Goal: Transaction & Acquisition: Purchase product/service

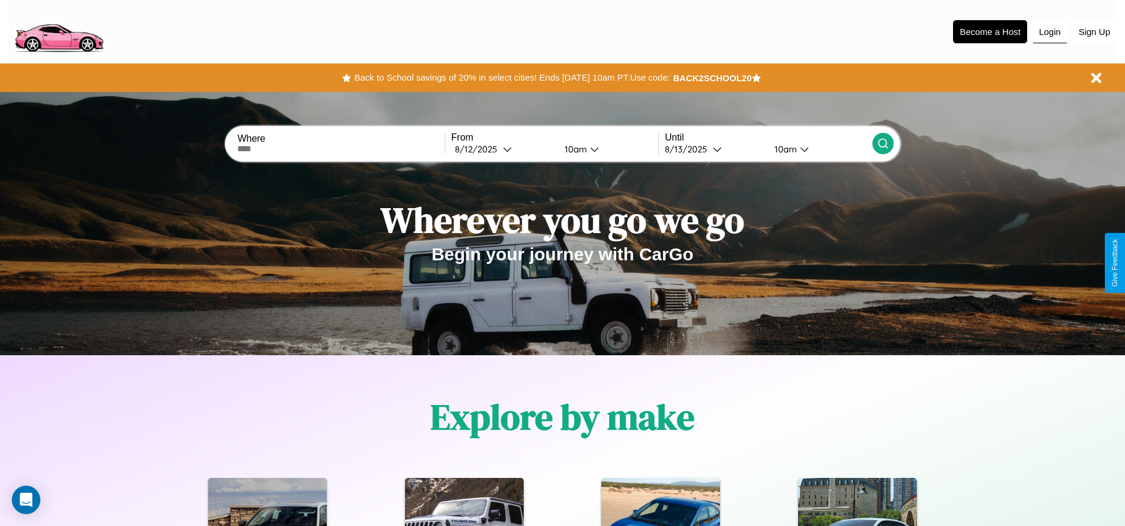
click at [1049, 31] on button "Login" at bounding box center [1050, 32] width 34 height 23
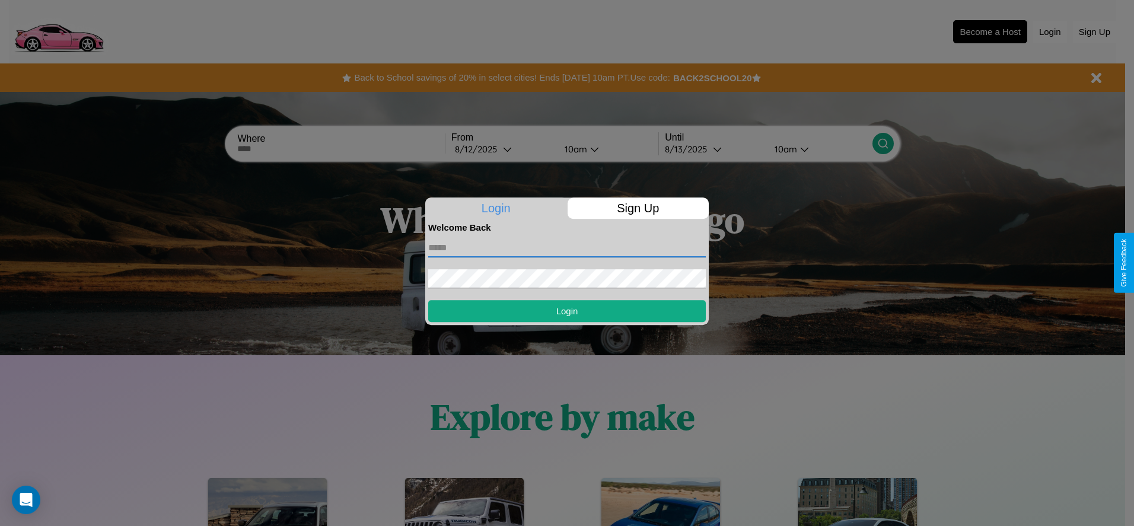
click at [567, 247] on input "text" at bounding box center [566, 247] width 277 height 19
type input "**********"
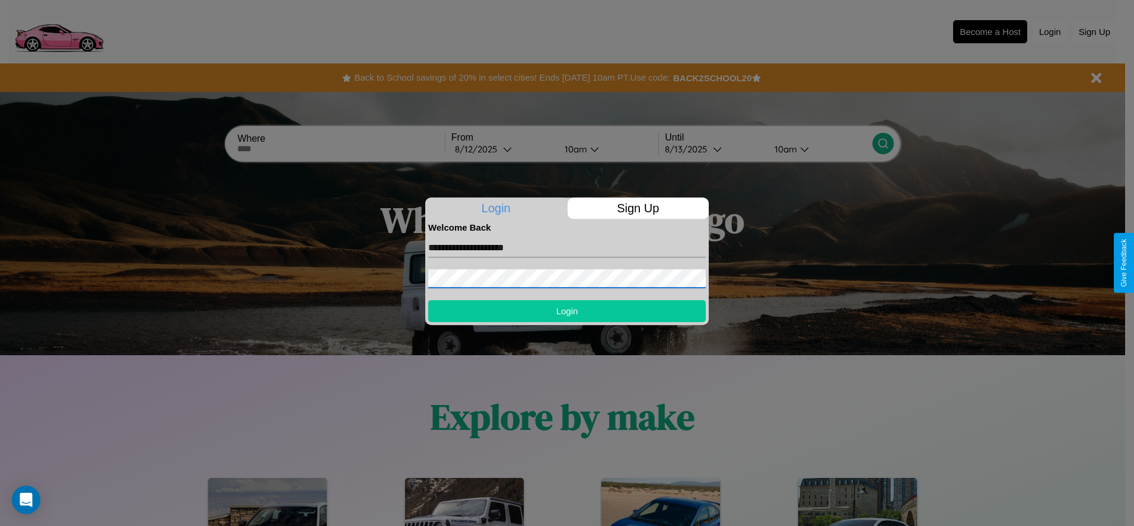
click at [567, 311] on button "Login" at bounding box center [566, 311] width 277 height 22
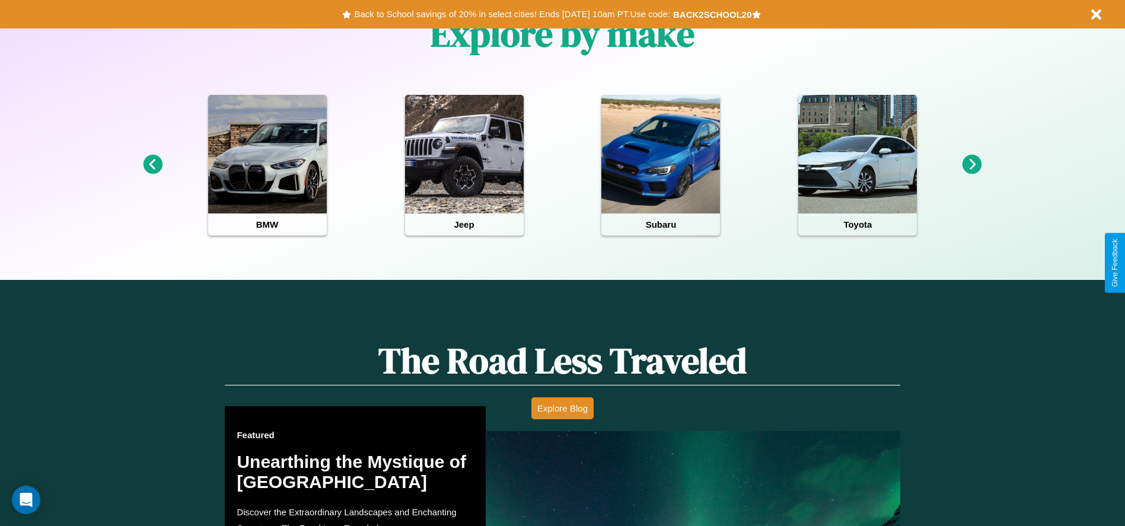
scroll to position [528, 0]
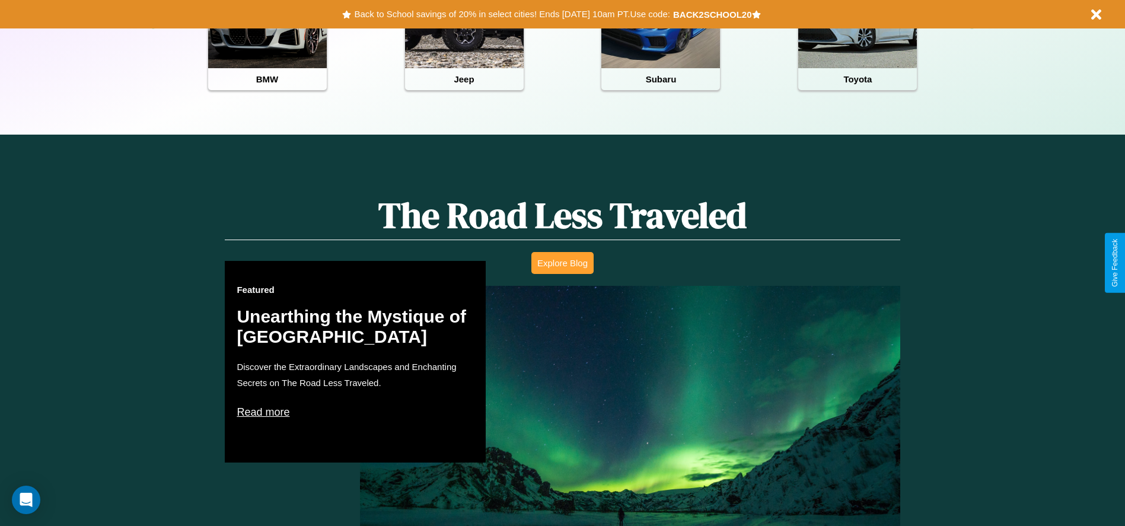
click at [562, 263] on button "Explore Blog" at bounding box center [562, 263] width 62 height 22
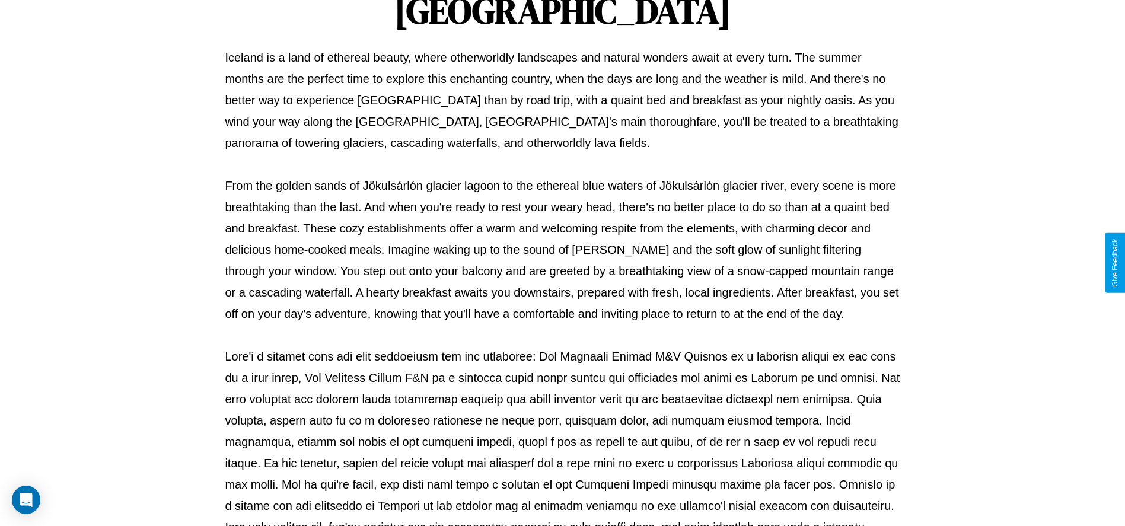
scroll to position [393, 0]
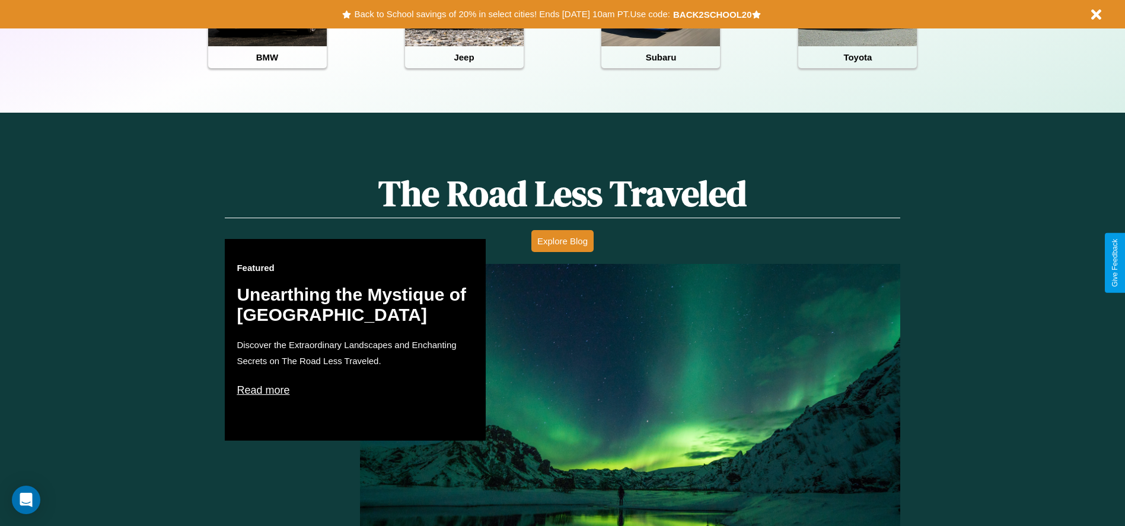
scroll to position [1701, 0]
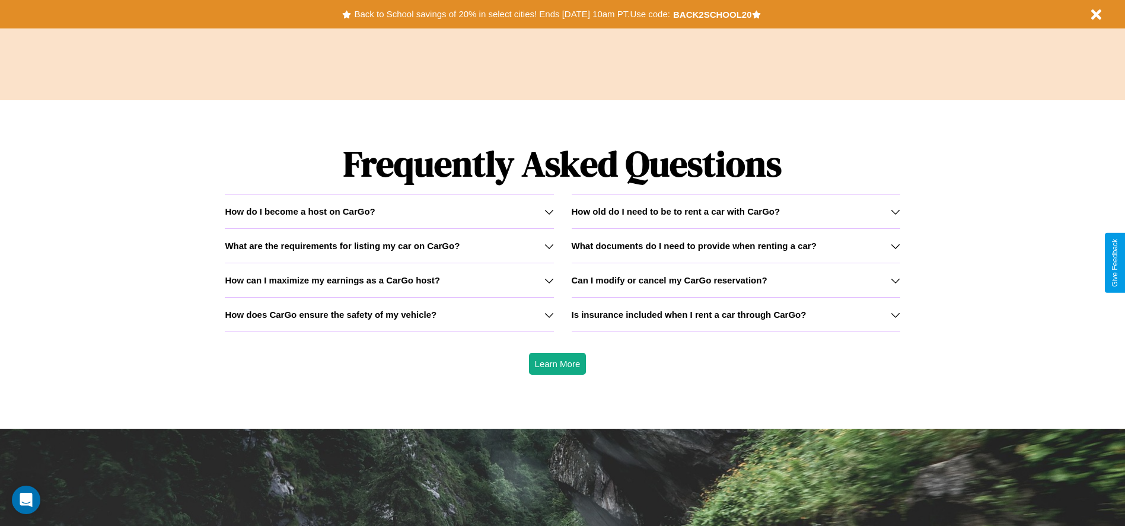
click at [895, 245] on icon at bounding box center [895, 245] width 9 height 9
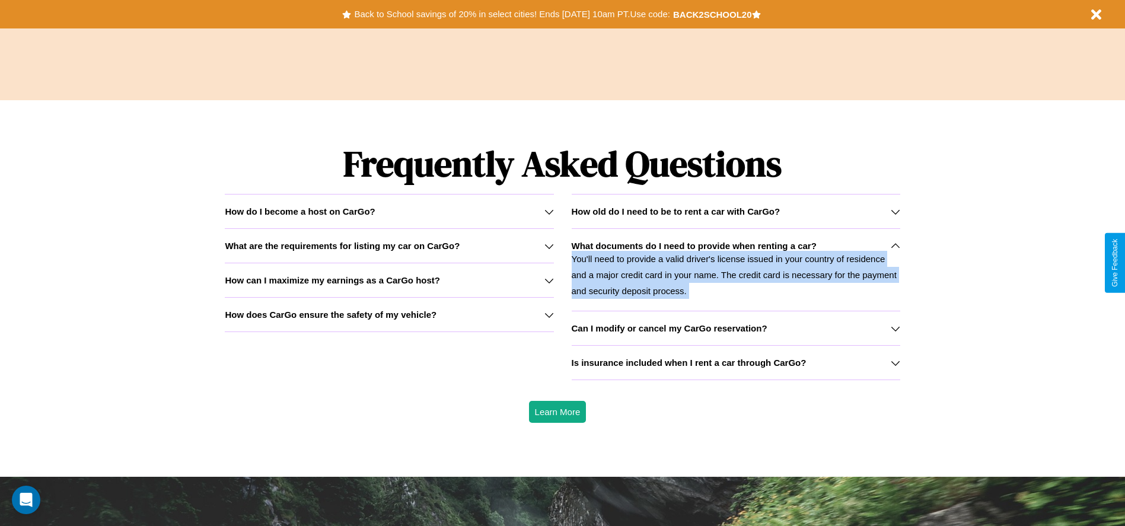
click at [895, 245] on icon at bounding box center [895, 245] width 9 height 9
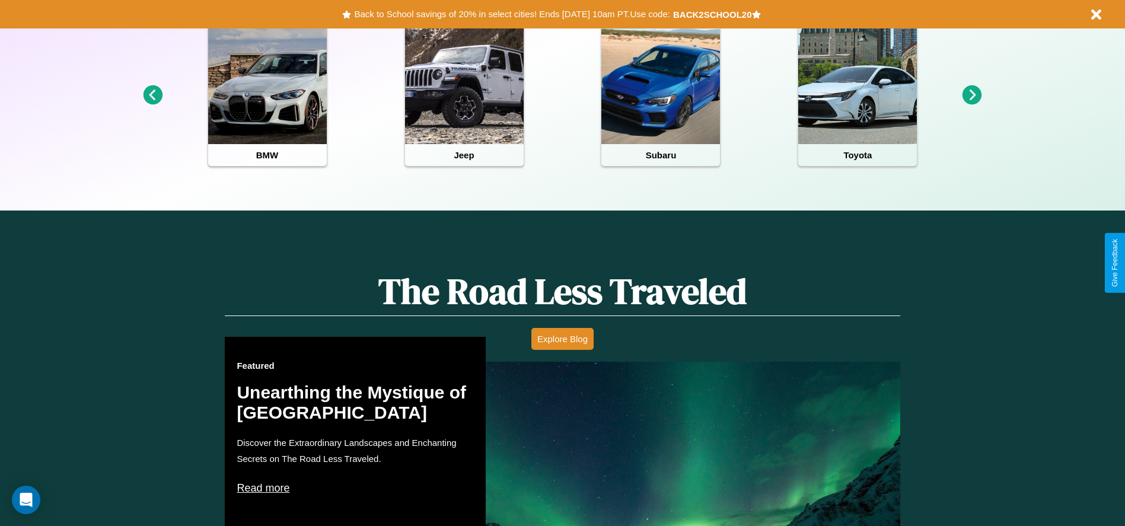
scroll to position [0, 0]
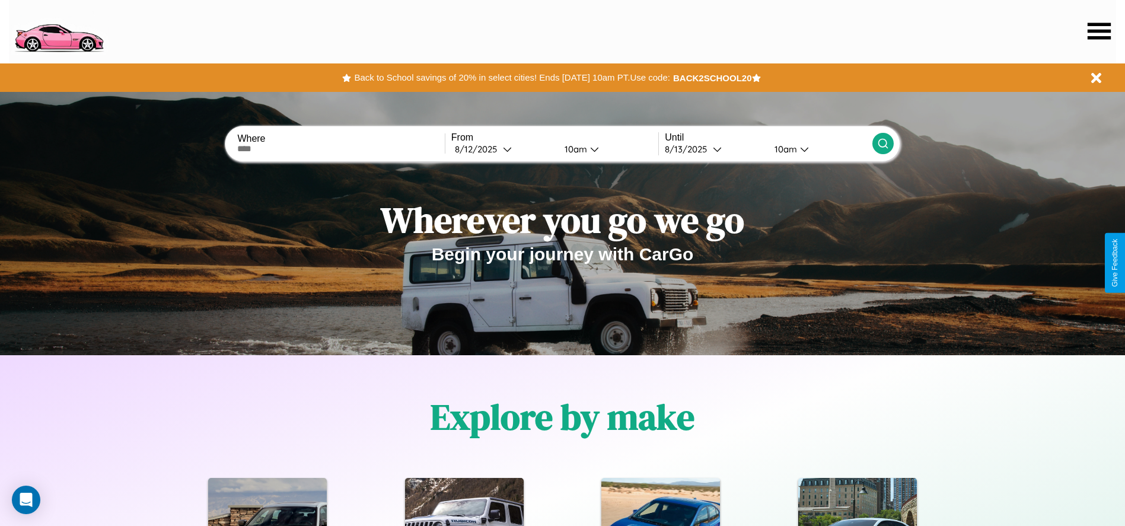
click at [341, 149] on input "text" at bounding box center [340, 148] width 207 height 9
type input "**********"
click at [503, 149] on div "8 / 12 / 2025" at bounding box center [479, 148] width 48 height 11
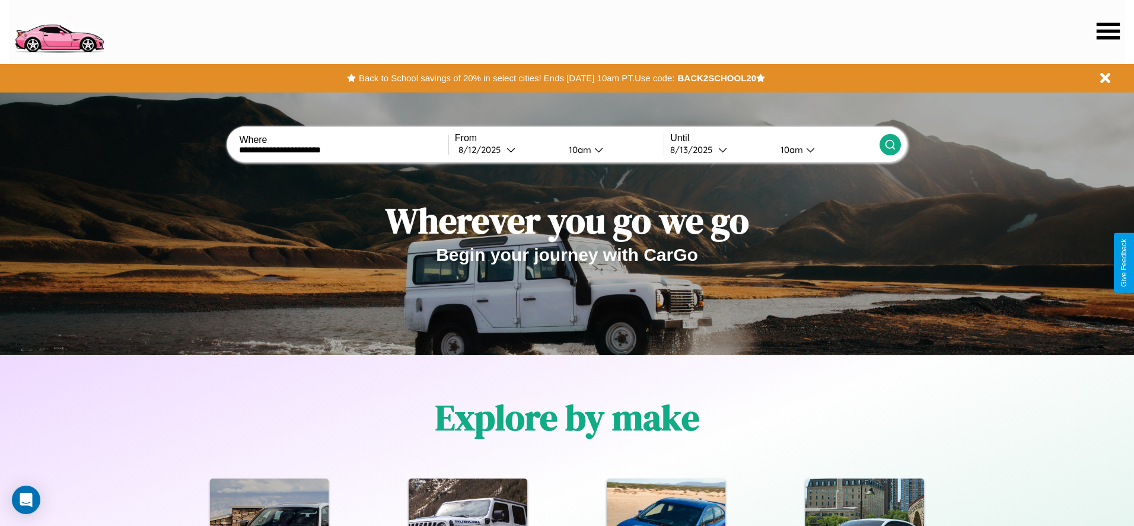
select select "*"
select select "****"
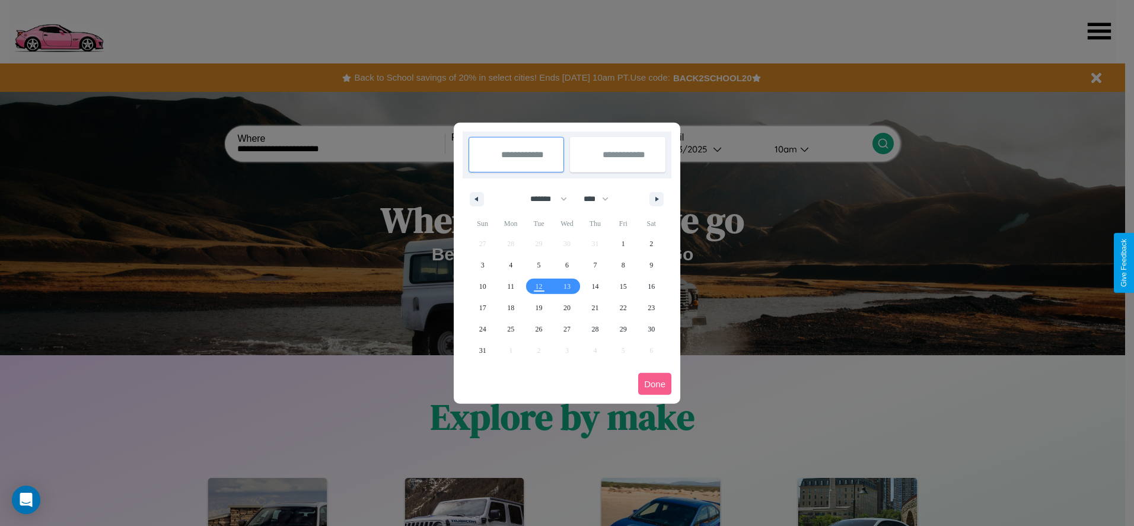
drag, startPoint x: 543, startPoint y: 199, endPoint x: 567, endPoint y: 238, distance: 45.8
click at [543, 199] on select "******* ******** ***** ***** *** **** **** ****** ********* ******* ******** **…" at bounding box center [546, 199] width 50 height 20
select select "*"
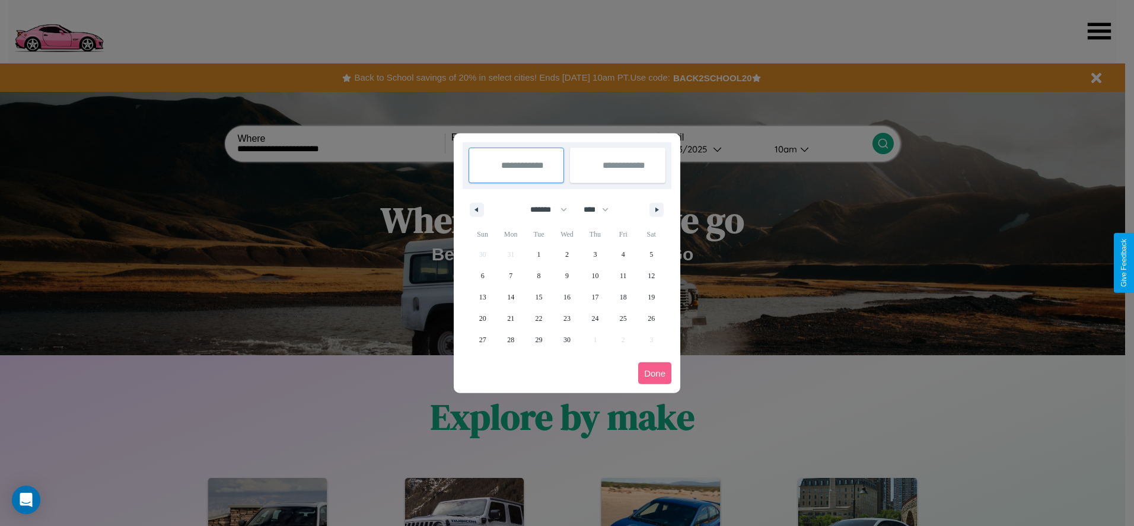
click at [601, 209] on select "**** **** **** **** **** **** **** **** **** **** **** **** **** **** **** ****…" at bounding box center [596, 210] width 36 height 20
select select "****"
click at [566, 275] on span "8" at bounding box center [567, 275] width 4 height 21
type input "**********"
click at [595, 275] on span "9" at bounding box center [595, 275] width 4 height 21
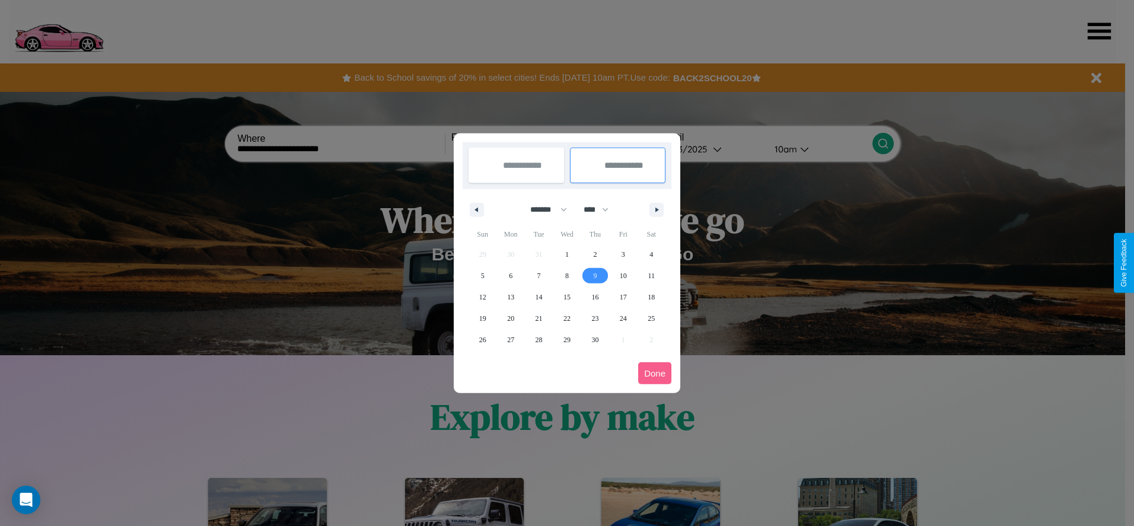
type input "**********"
click at [655, 373] on button "Done" at bounding box center [654, 373] width 33 height 22
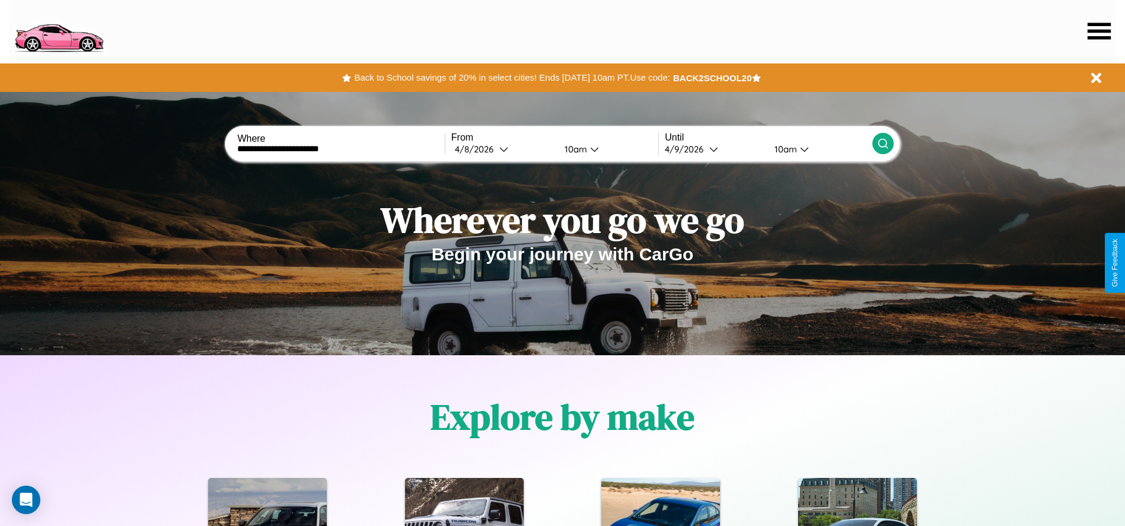
click at [882, 143] on icon at bounding box center [883, 144] width 12 height 12
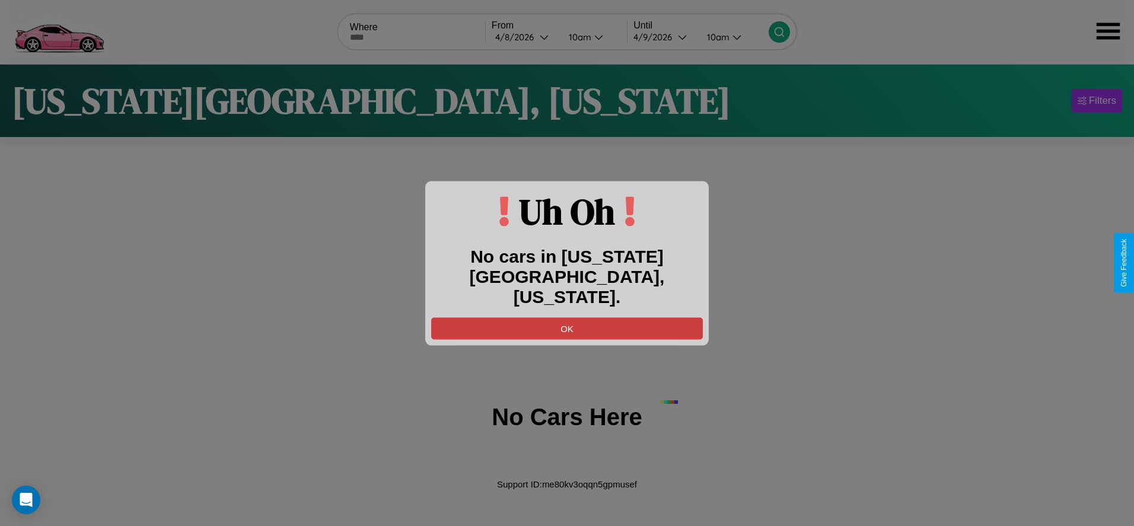
click at [567, 318] on button "OK" at bounding box center [567, 328] width 272 height 22
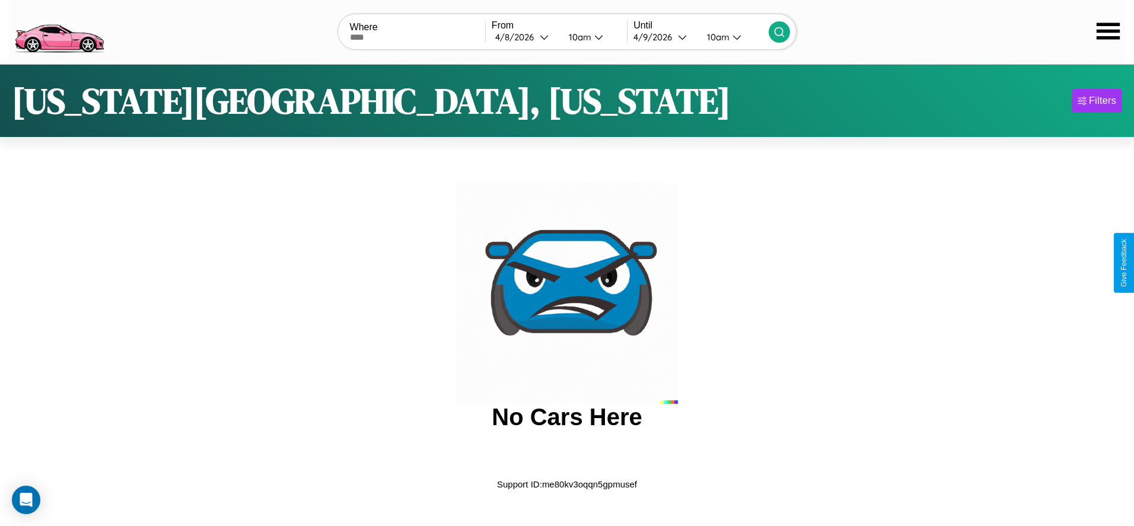
click at [59, 30] on img at bounding box center [59, 31] width 100 height 50
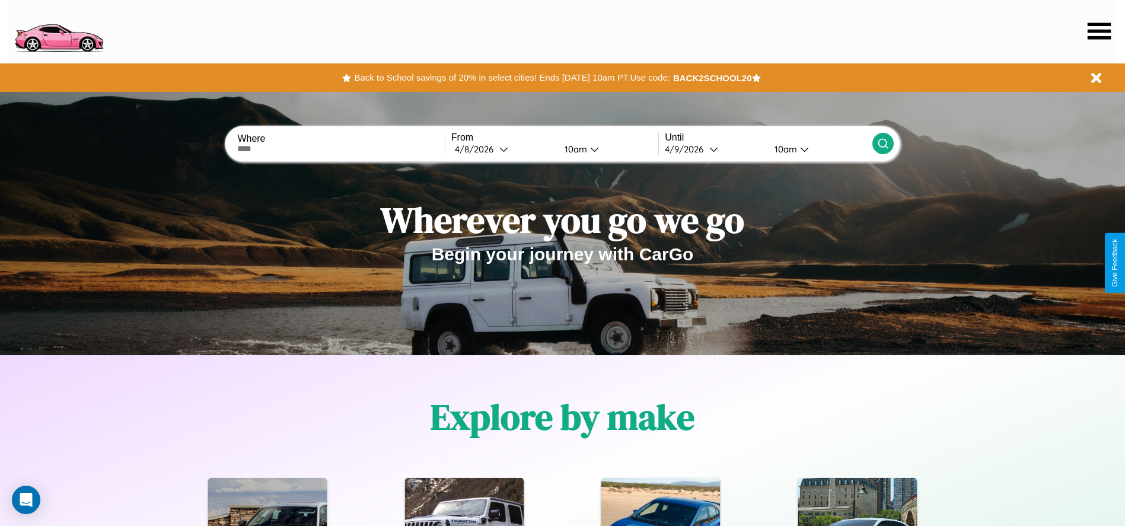
click at [341, 149] on input "text" at bounding box center [340, 148] width 207 height 9
type input "********"
click at [503, 149] on icon at bounding box center [503, 149] width 9 height 9
select select "*"
select select "****"
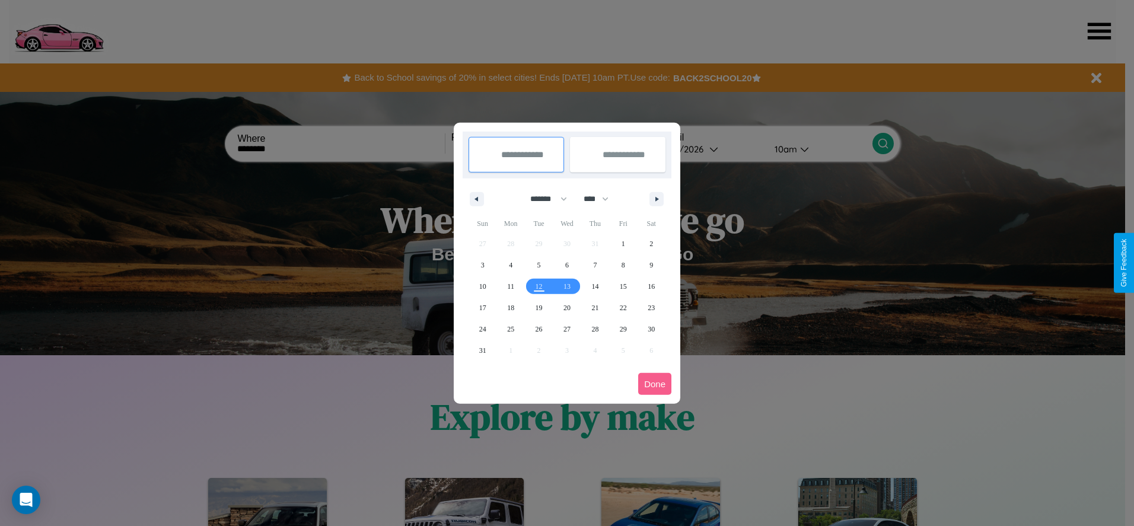
drag, startPoint x: 543, startPoint y: 199, endPoint x: 567, endPoint y: 238, distance: 45.8
click at [543, 199] on select "******* ******** ***** ***** *** **** **** ****** ********* ******* ******** **…" at bounding box center [546, 199] width 50 height 20
select select "*"
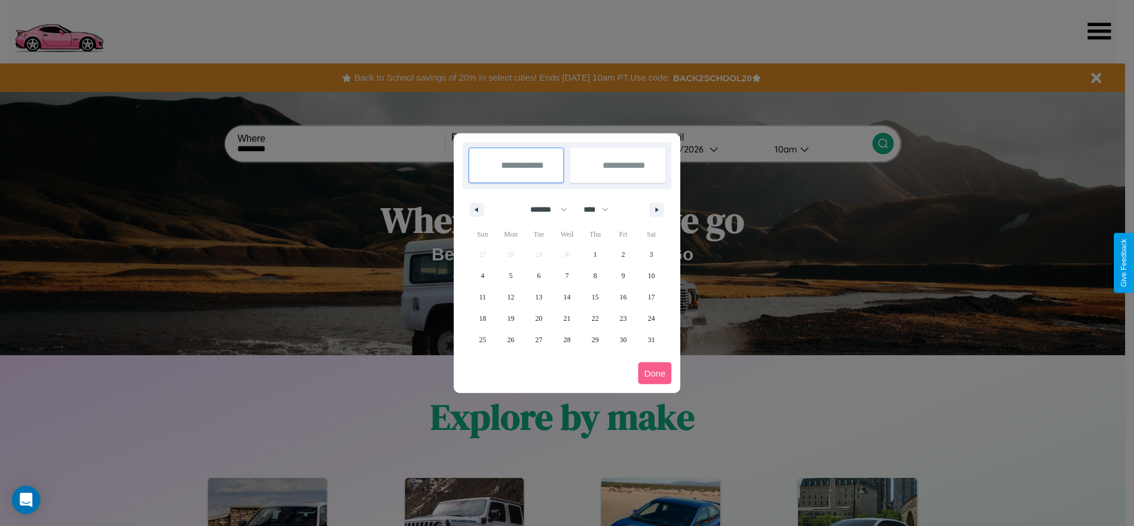
click at [601, 209] on select "**** **** **** **** **** **** **** **** **** **** **** **** **** **** **** ****…" at bounding box center [596, 210] width 36 height 20
select select "****"
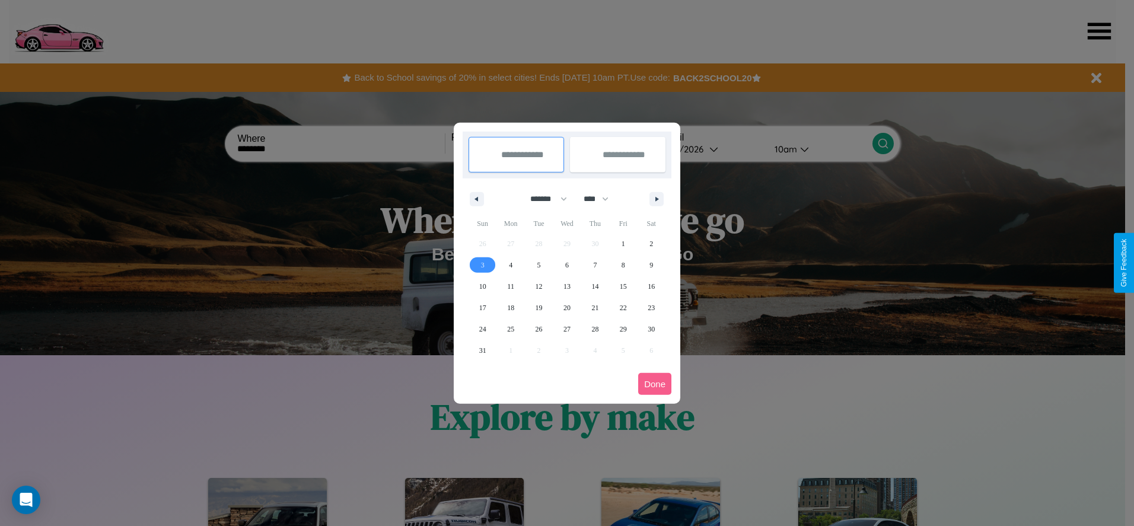
click at [482, 264] on span "3" at bounding box center [483, 264] width 4 height 21
type input "**********"
click at [566, 264] on span "6" at bounding box center [567, 264] width 4 height 21
type input "**********"
click at [655, 384] on button "Done" at bounding box center [654, 384] width 33 height 22
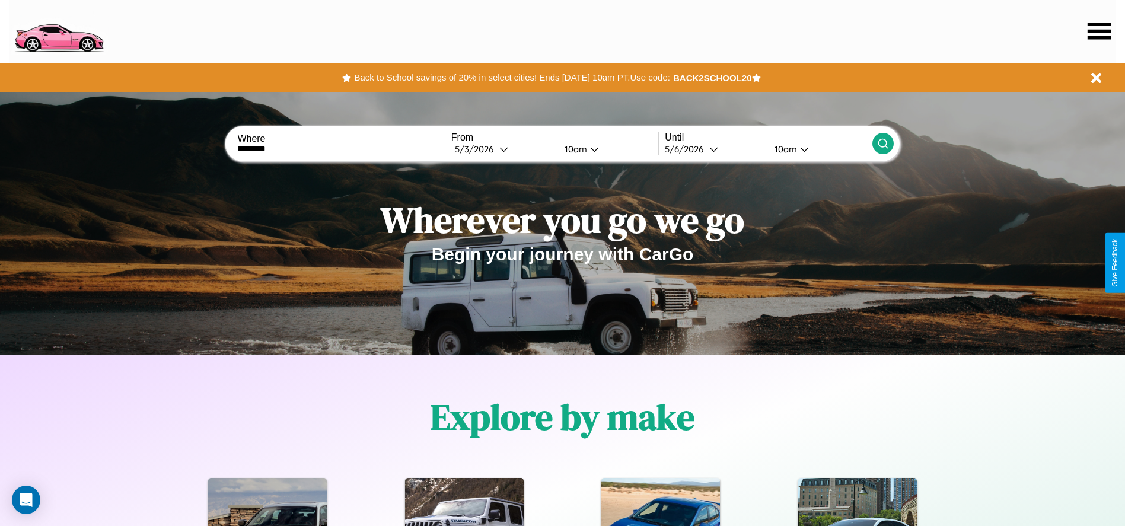
click at [573, 149] on div "10am" at bounding box center [574, 148] width 31 height 11
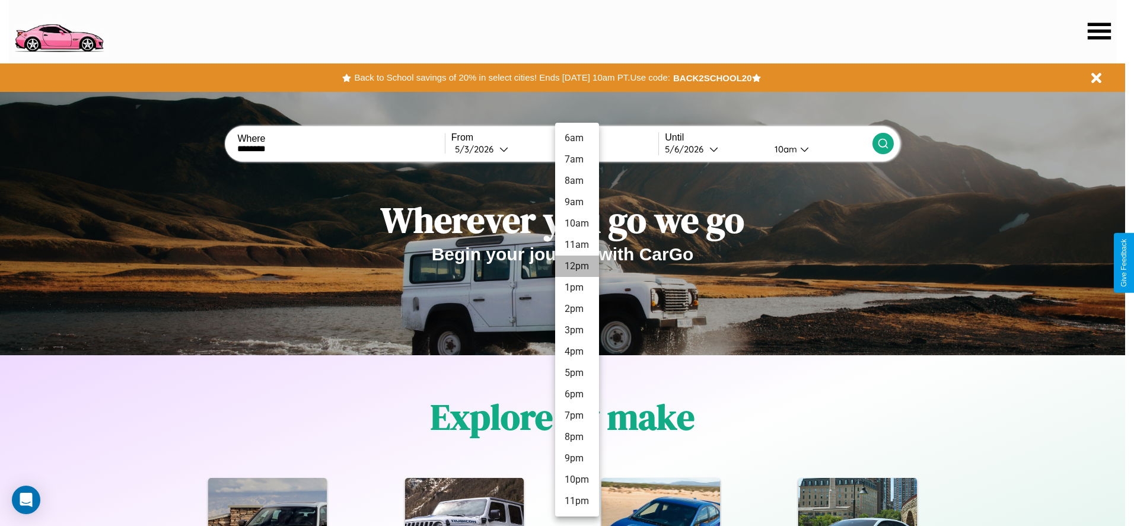
click at [576, 266] on li "12pm" at bounding box center [577, 266] width 44 height 21
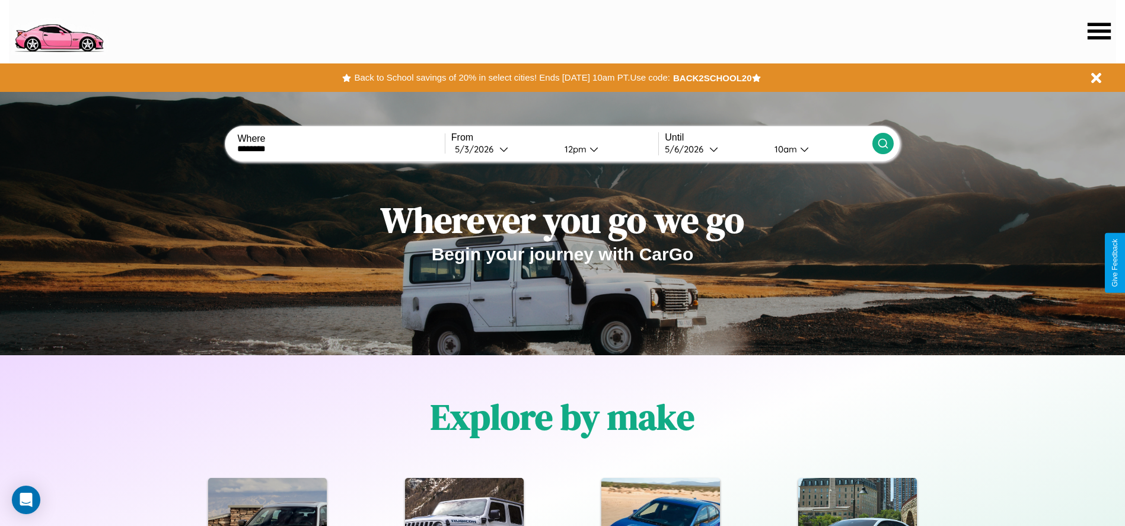
click at [882, 143] on icon at bounding box center [883, 144] width 12 height 12
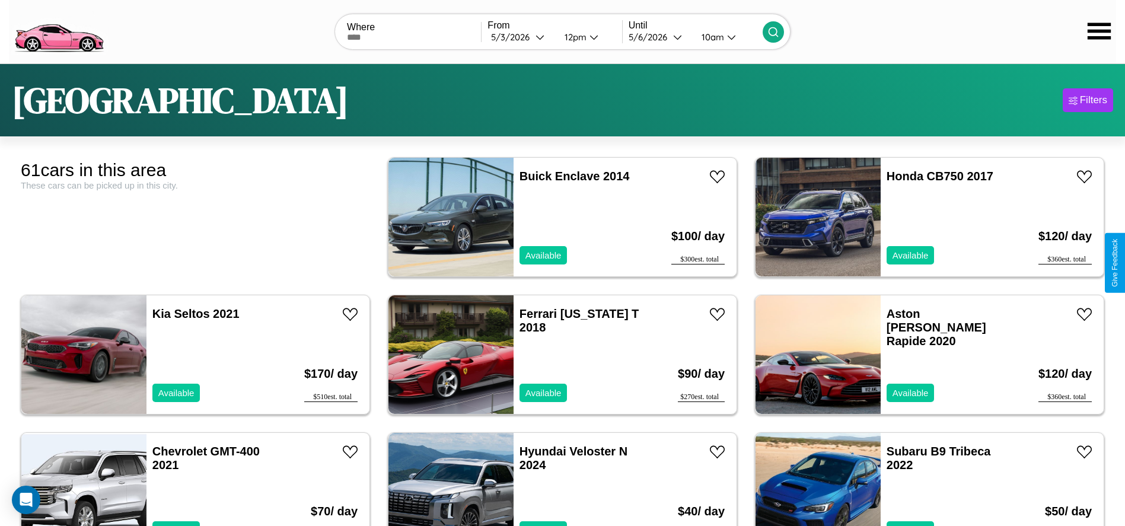
scroll to position [74, 0]
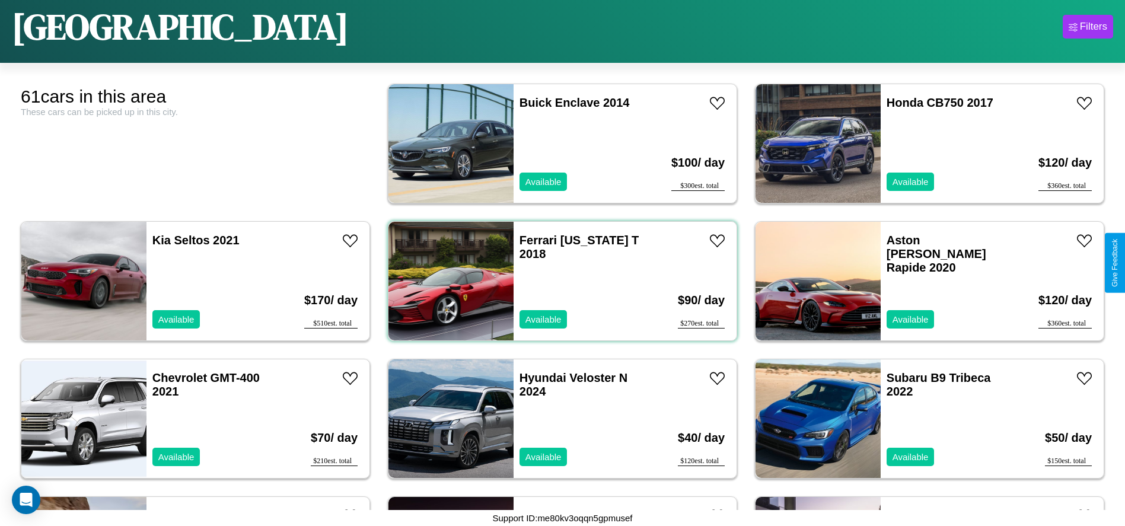
click at [558, 281] on div "Ferrari California T 2018 Available" at bounding box center [581, 281] width 137 height 119
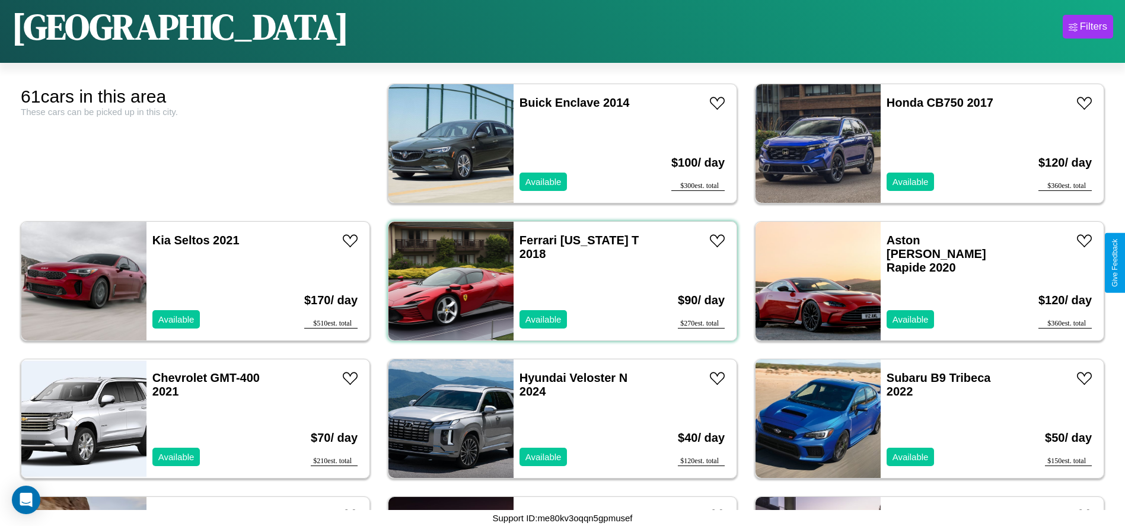
click at [558, 281] on div "Ferrari California T 2018 Available" at bounding box center [581, 281] width 137 height 119
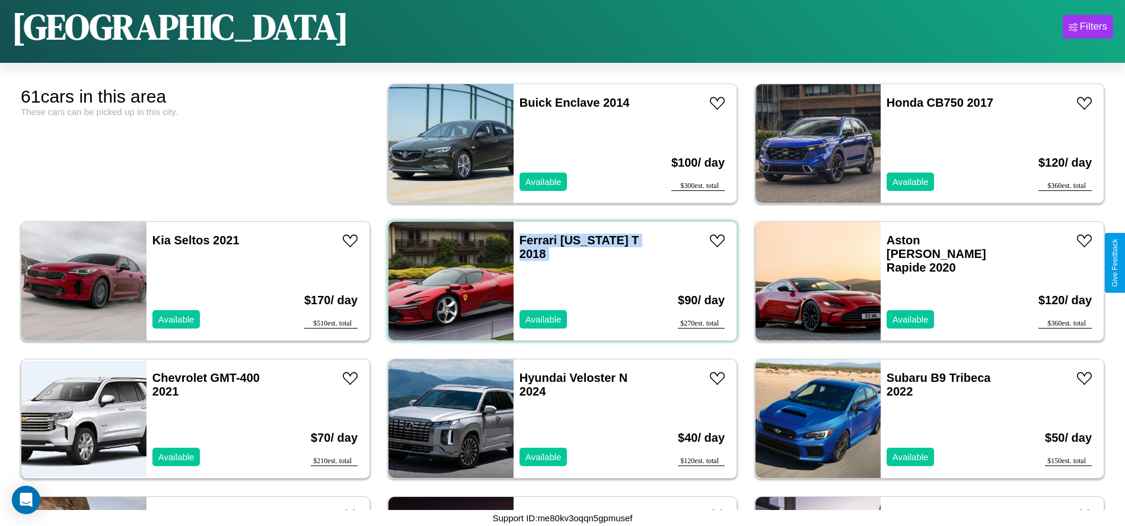
click at [558, 281] on div "Ferrari California T 2018 Available" at bounding box center [581, 281] width 137 height 119
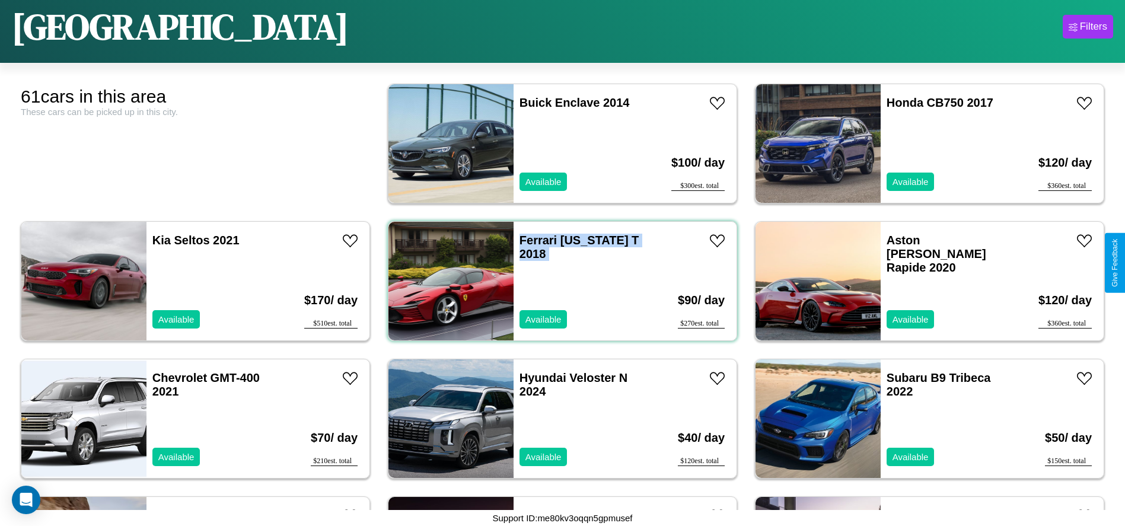
click at [558, 281] on div "Ferrari California T 2018 Available" at bounding box center [581, 281] width 137 height 119
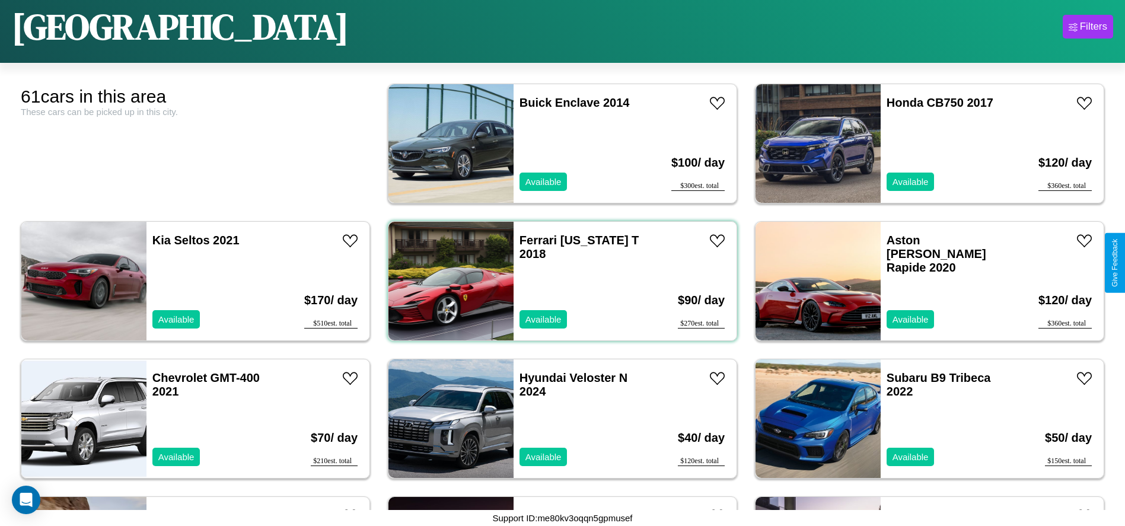
click at [558, 281] on div "Ferrari California T 2018 Available" at bounding box center [581, 281] width 137 height 119
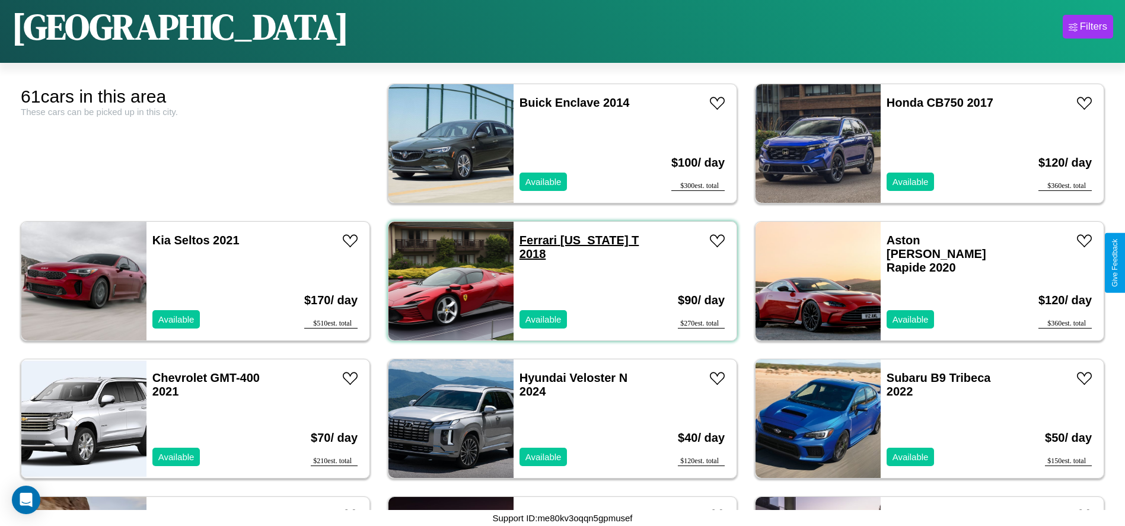
click at [534, 240] on link "Ferrari California T 2018" at bounding box center [579, 247] width 120 height 27
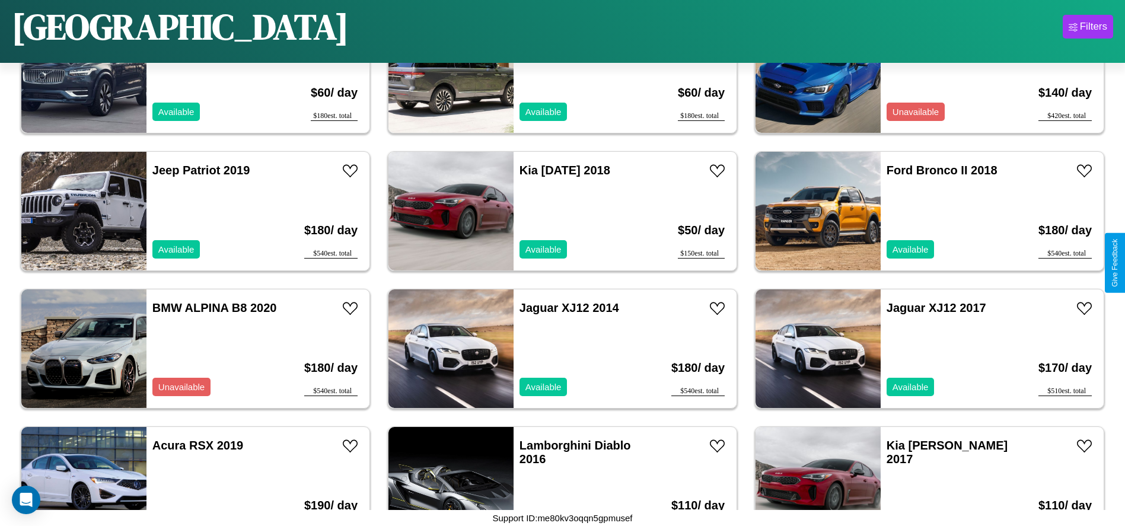
scroll to position [820, 0]
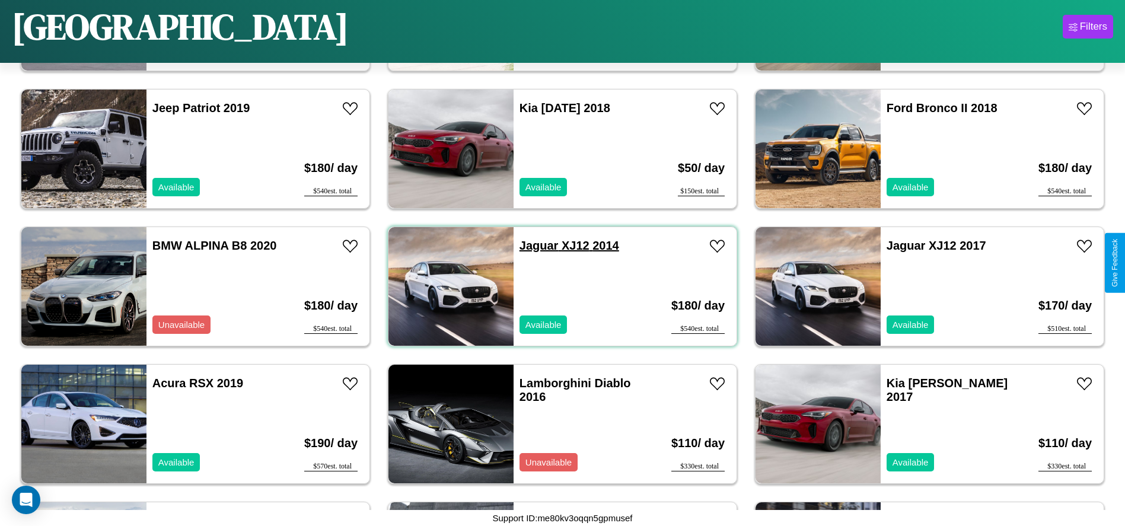
click at [534, 245] on link "Jaguar XJ12 2014" at bounding box center [569, 245] width 100 height 13
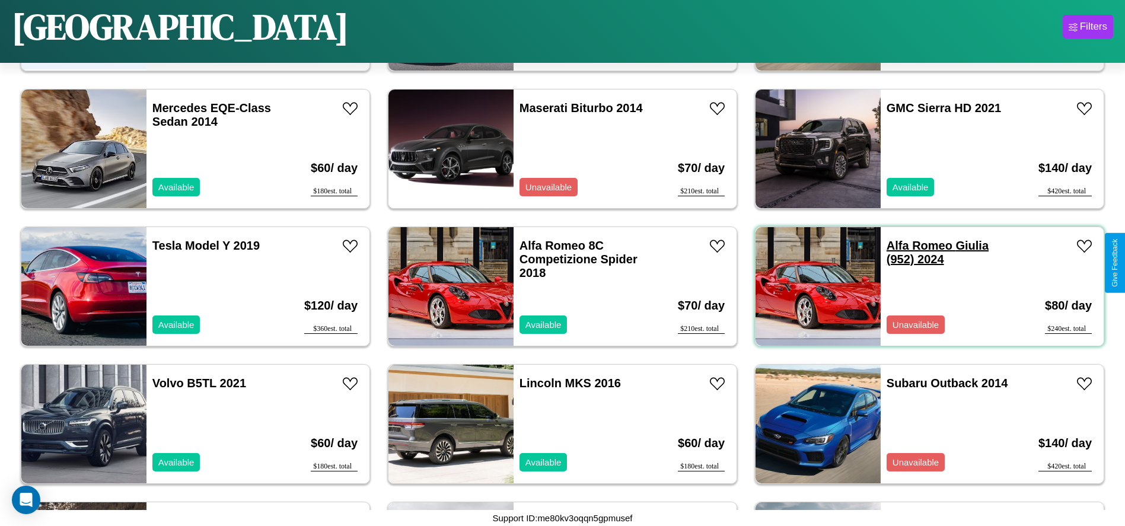
click at [912, 245] on link "Alfa Romeo Giulia (952) 2024" at bounding box center [937, 252] width 102 height 27
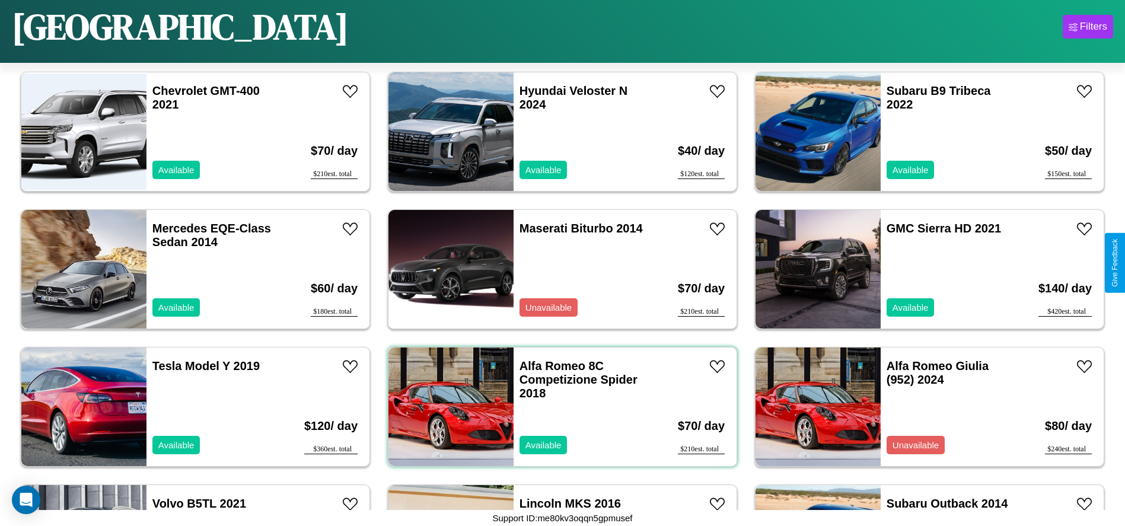
scroll to position [132, 0]
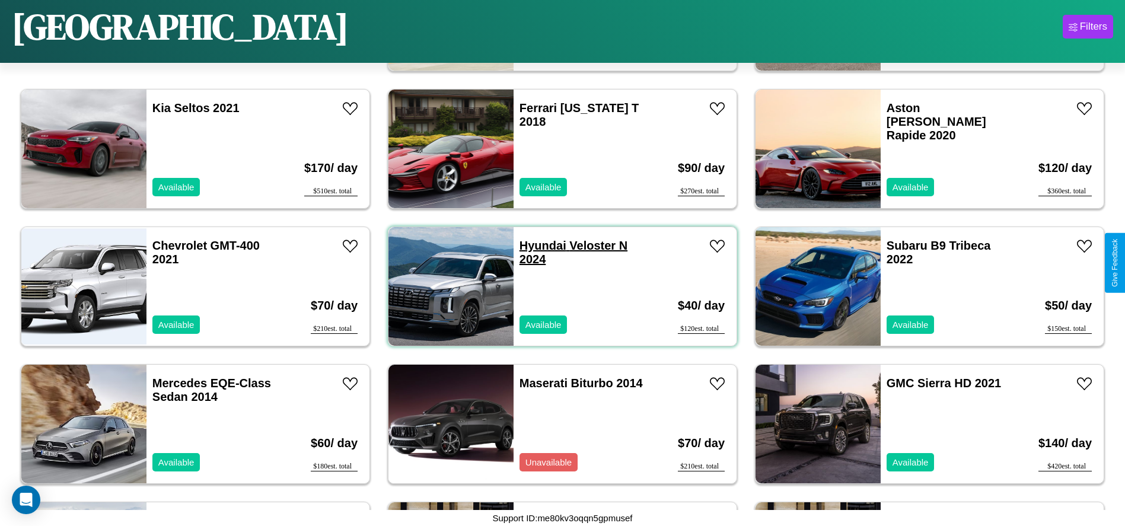
click at [538, 245] on link "Hyundai Veloster N 2024" at bounding box center [573, 252] width 108 height 27
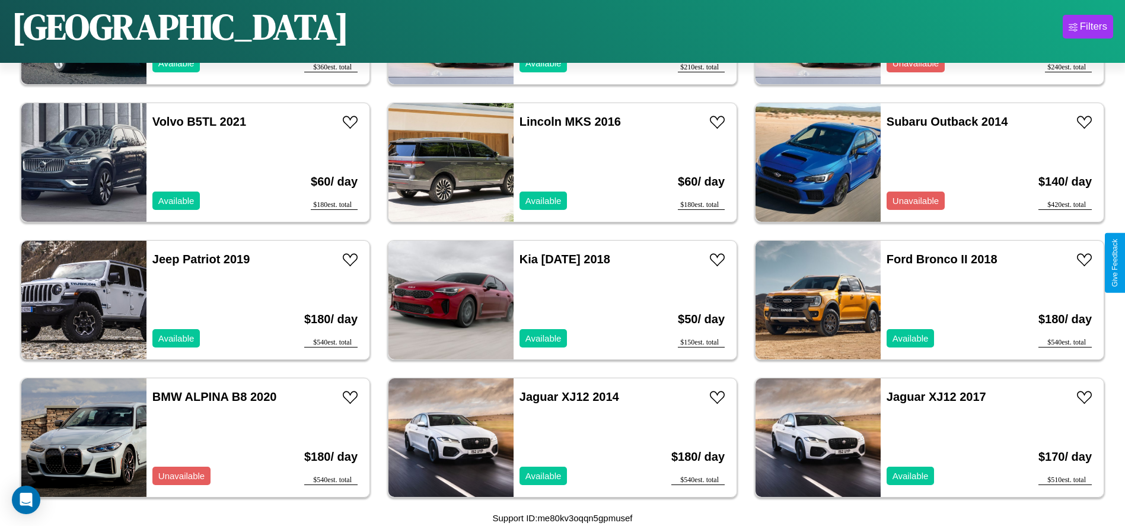
scroll to position [820, 0]
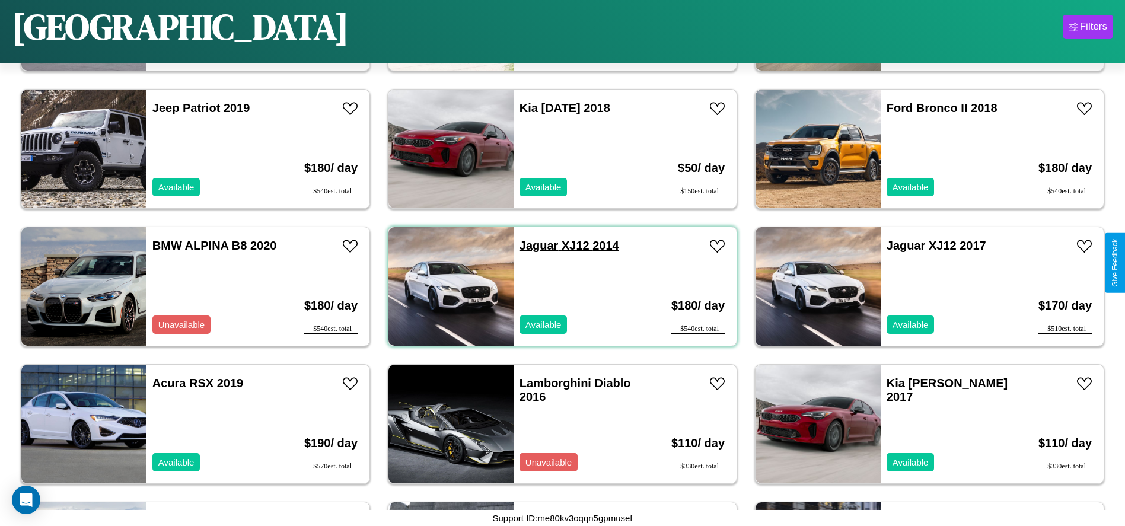
click at [534, 245] on link "Jaguar XJ12 2014" at bounding box center [569, 245] width 100 height 13
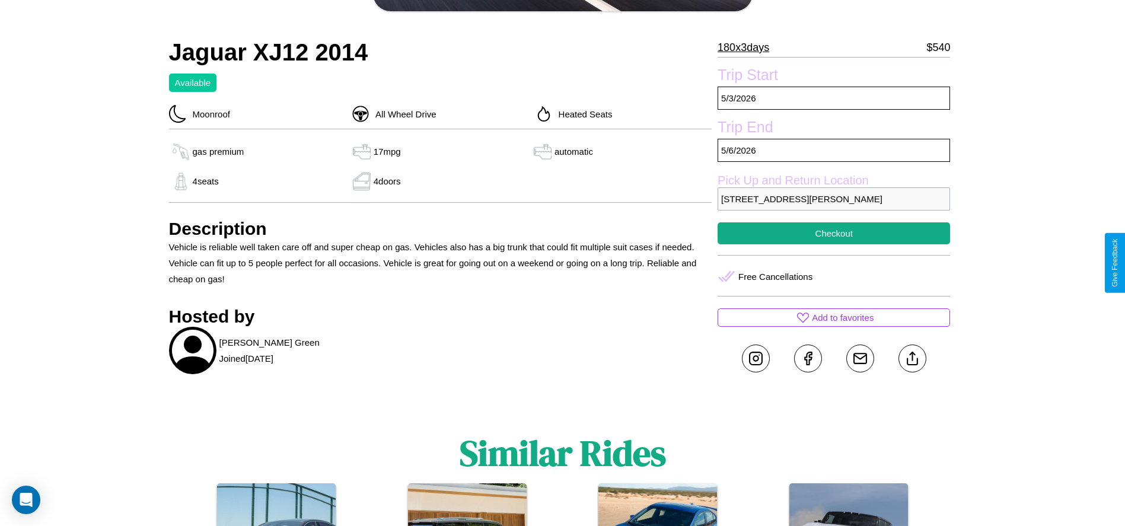
scroll to position [307, 0]
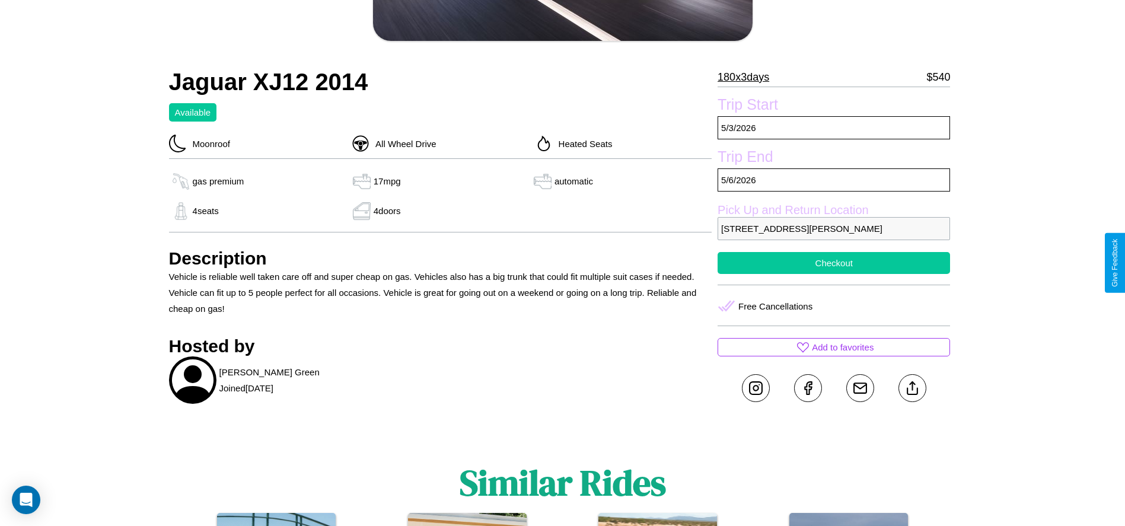
click at [834, 263] on button "Checkout" at bounding box center [833, 263] width 232 height 22
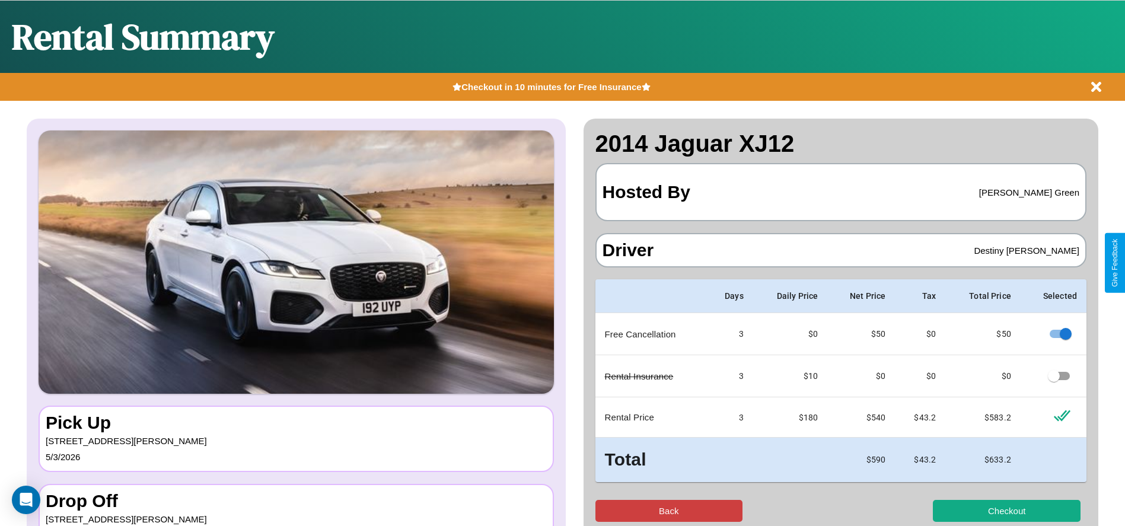
click at [668, 511] on button "Back" at bounding box center [669, 511] width 148 height 22
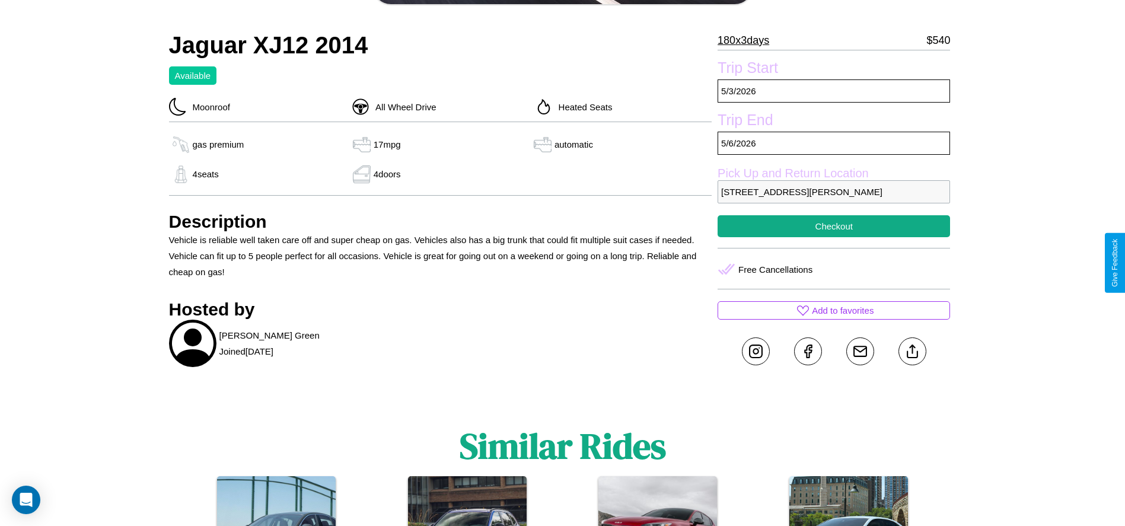
scroll to position [474, 0]
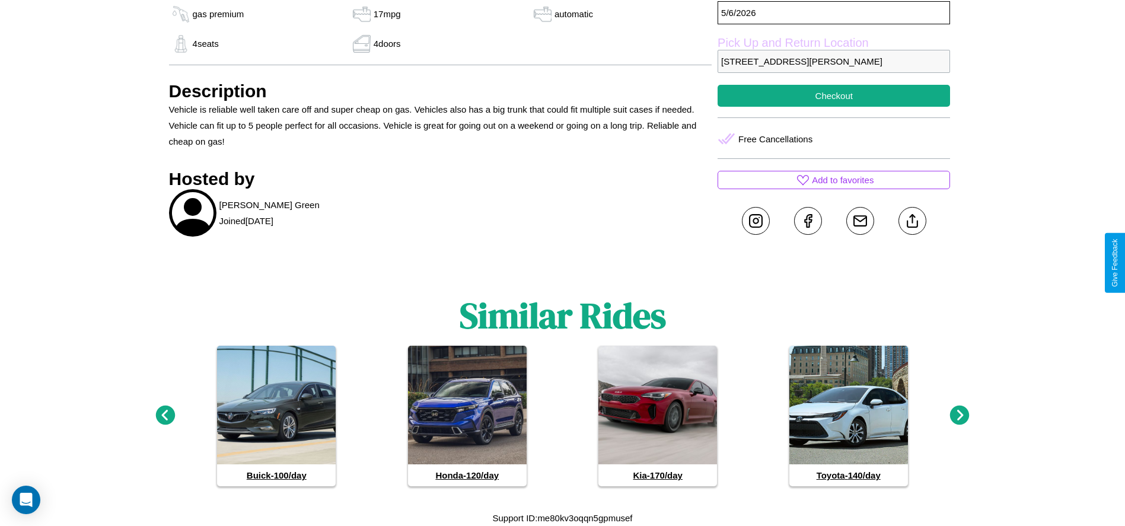
click at [959, 416] on icon at bounding box center [960, 416] width 20 height 20
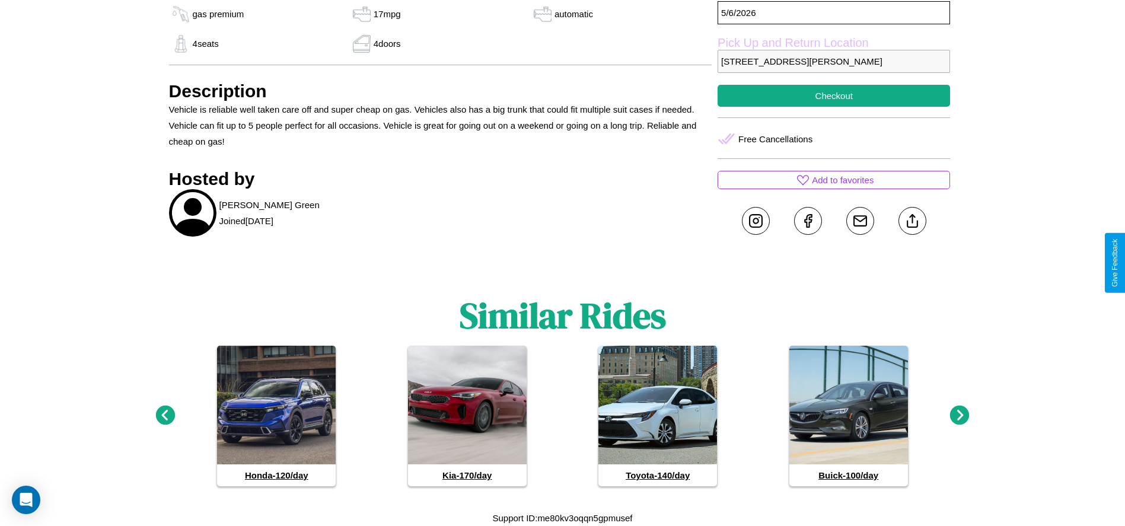
click at [165, 416] on icon at bounding box center [165, 416] width 20 height 20
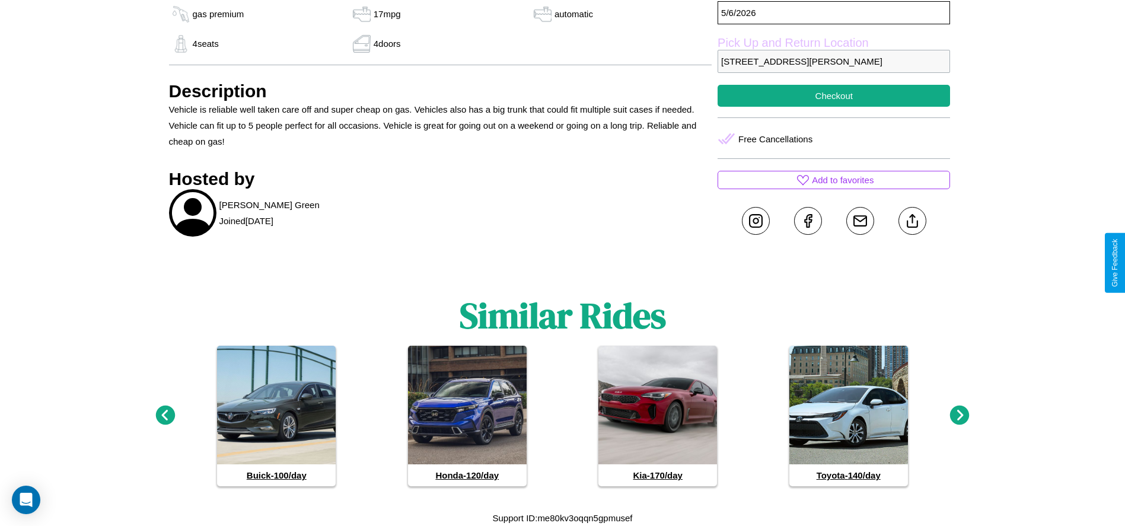
click at [959, 416] on icon at bounding box center [960, 416] width 20 height 20
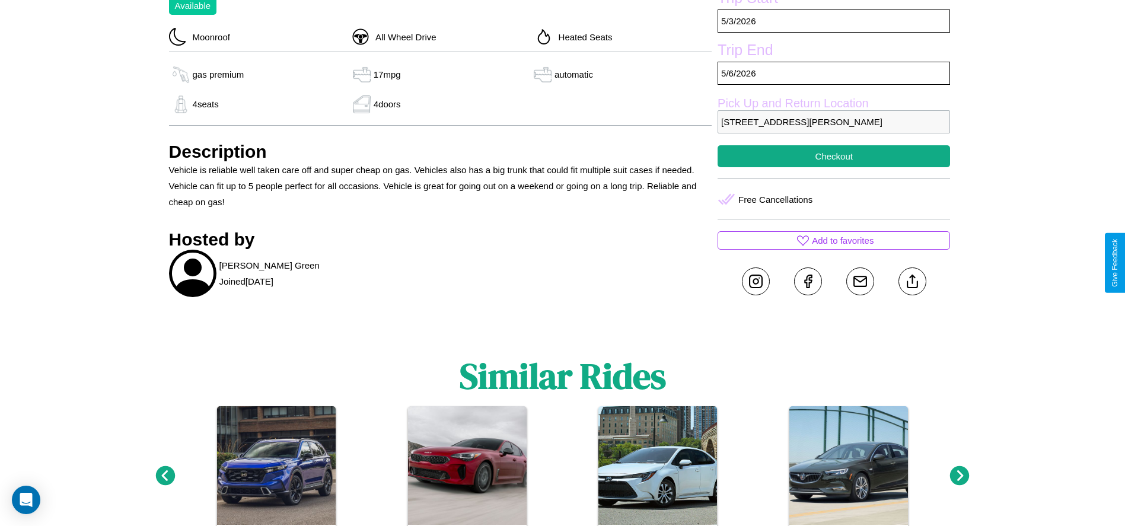
scroll to position [273, 0]
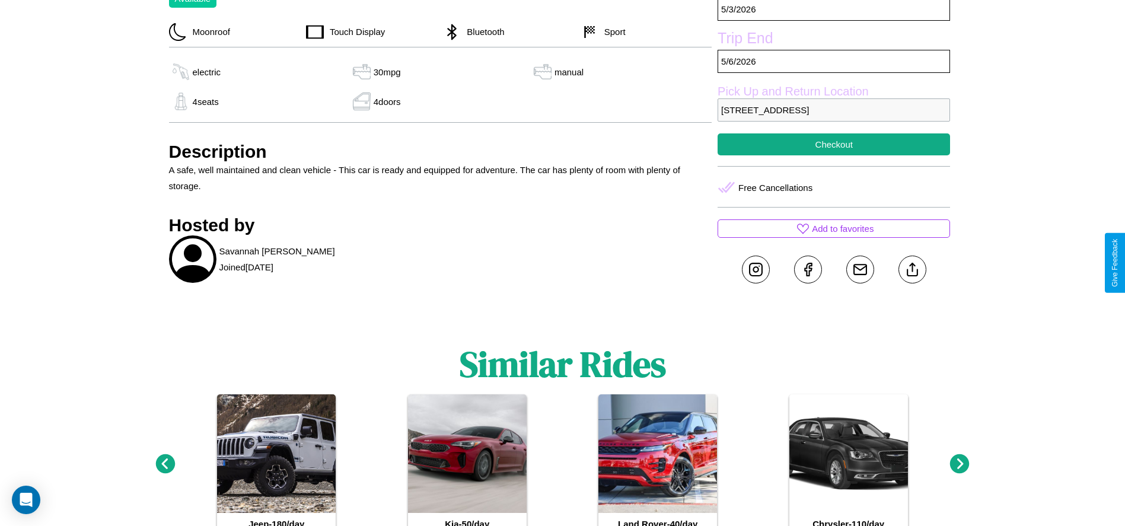
scroll to position [529, 0]
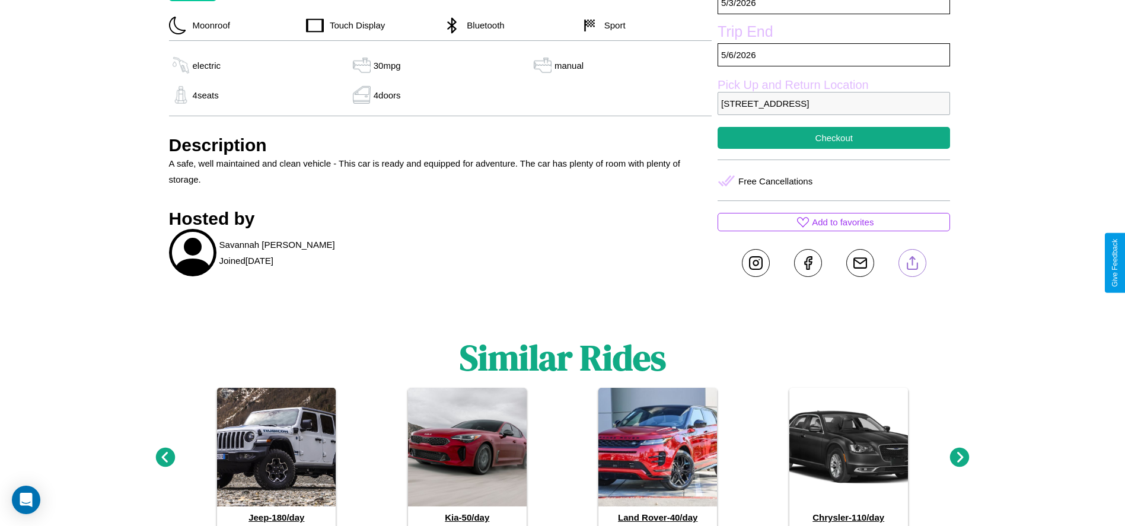
click at [912, 263] on line at bounding box center [912, 261] width 0 height 8
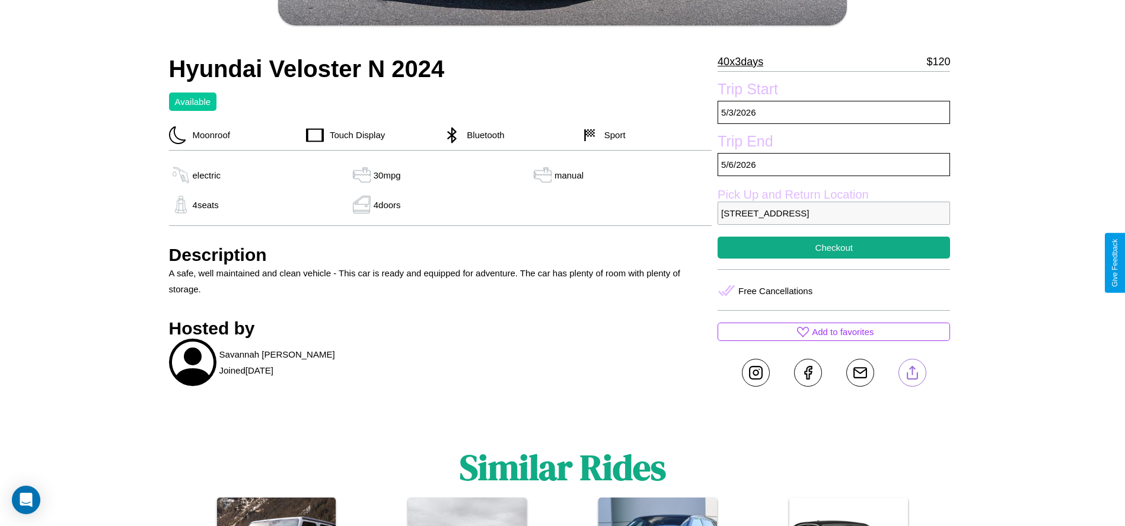
scroll to position [404, 0]
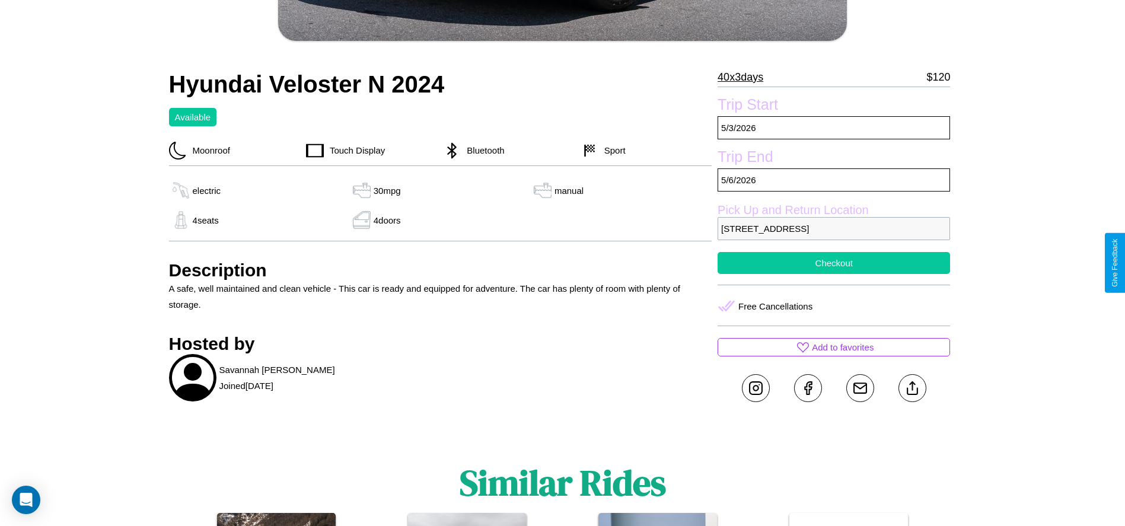
click at [834, 263] on button "Checkout" at bounding box center [833, 263] width 232 height 22
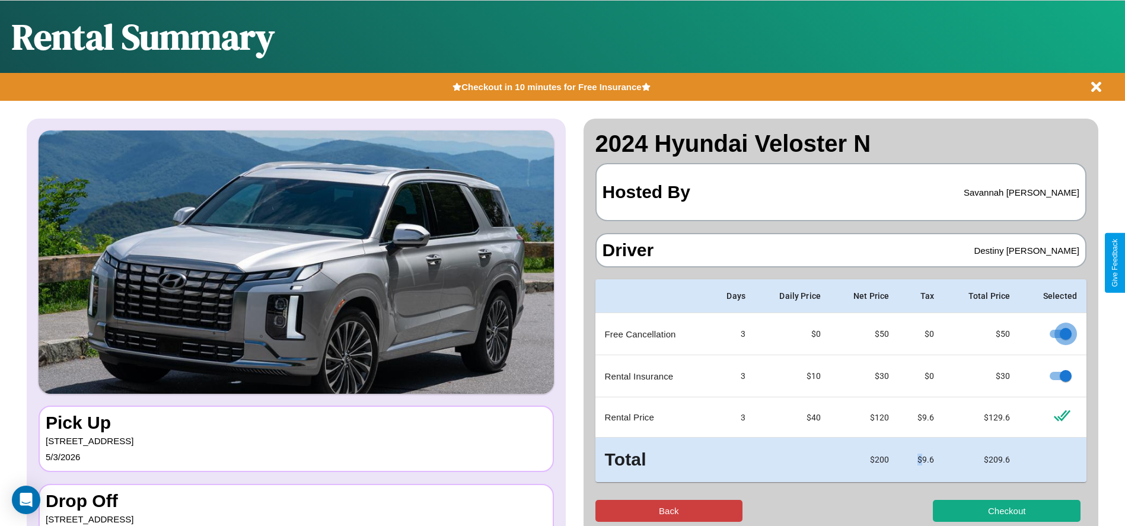
click at [668, 511] on button "Back" at bounding box center [669, 511] width 148 height 22
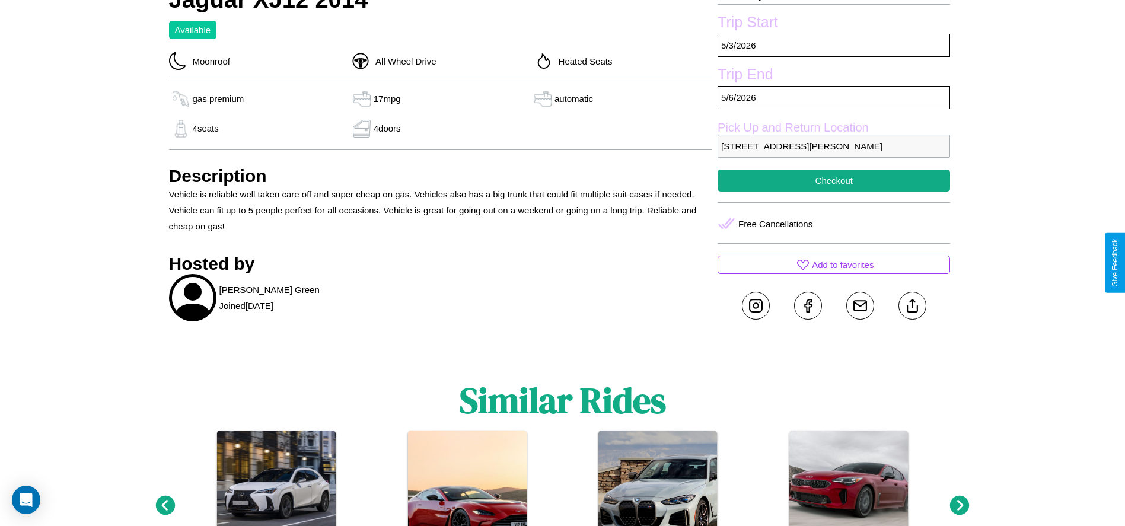
scroll to position [474, 0]
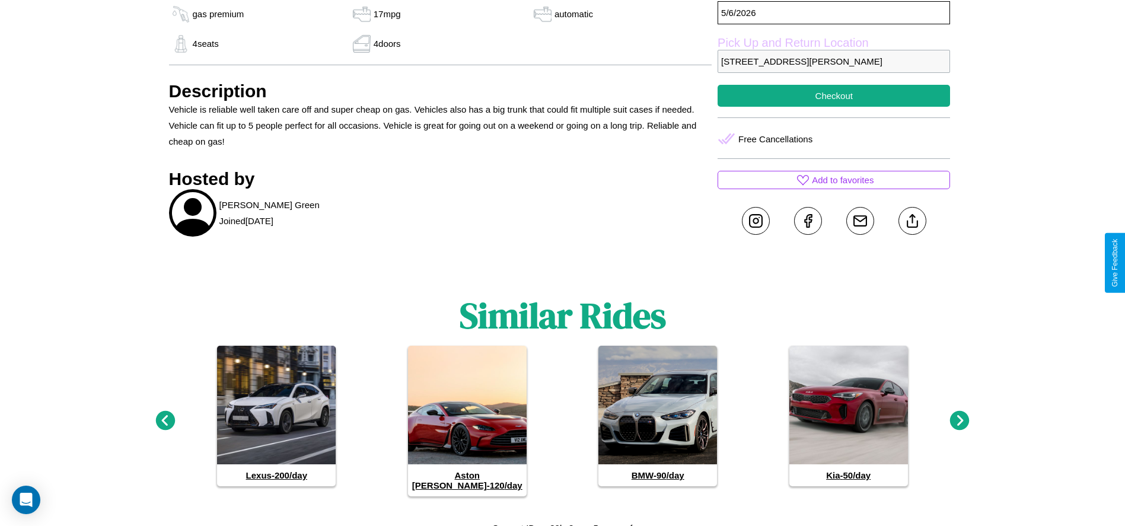
click at [959, 416] on icon at bounding box center [960, 421] width 20 height 20
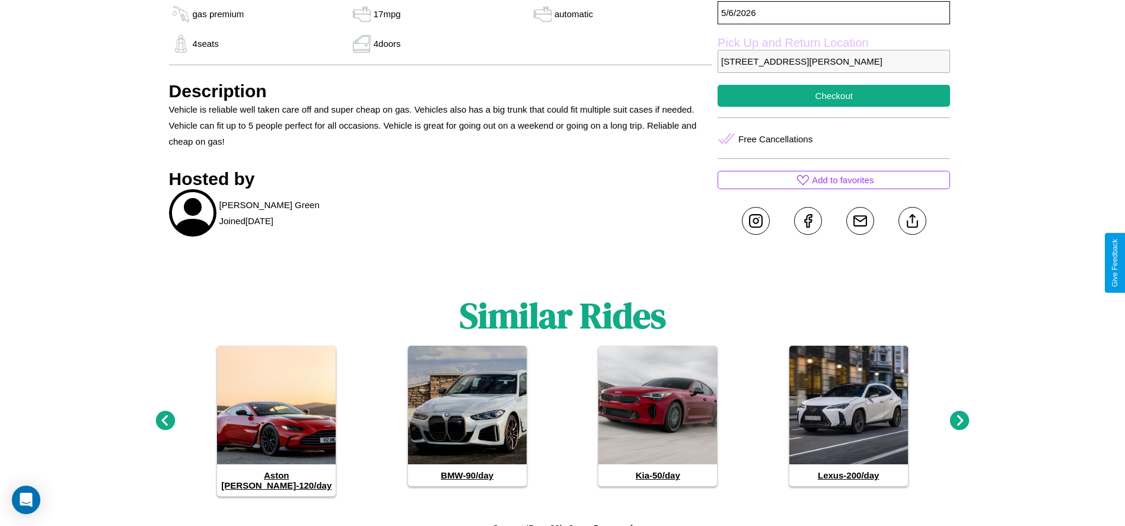
click at [959, 416] on icon at bounding box center [960, 421] width 20 height 20
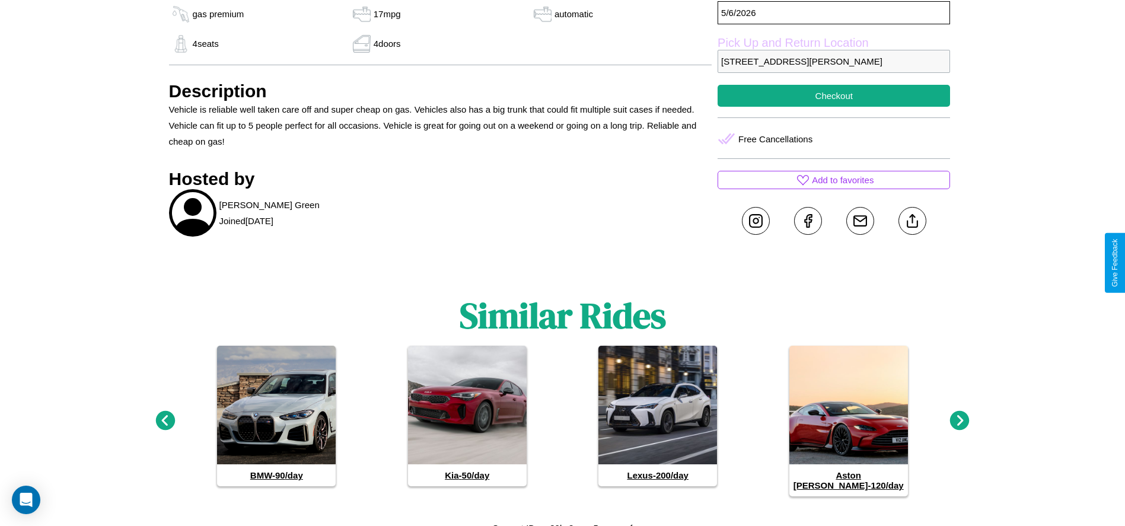
click at [959, 416] on icon at bounding box center [960, 421] width 20 height 20
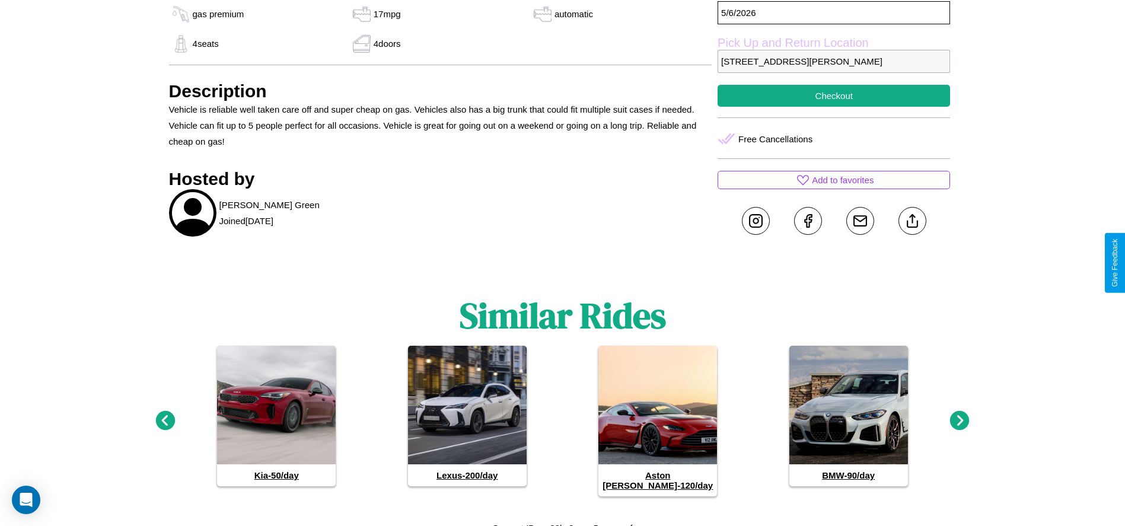
click at [959, 416] on icon at bounding box center [960, 421] width 20 height 20
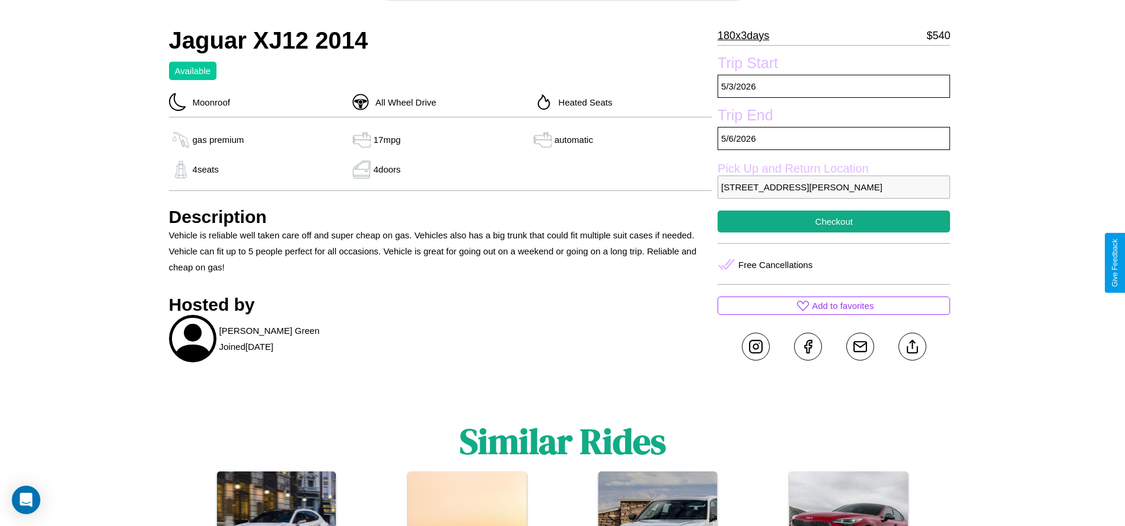
scroll to position [307, 0]
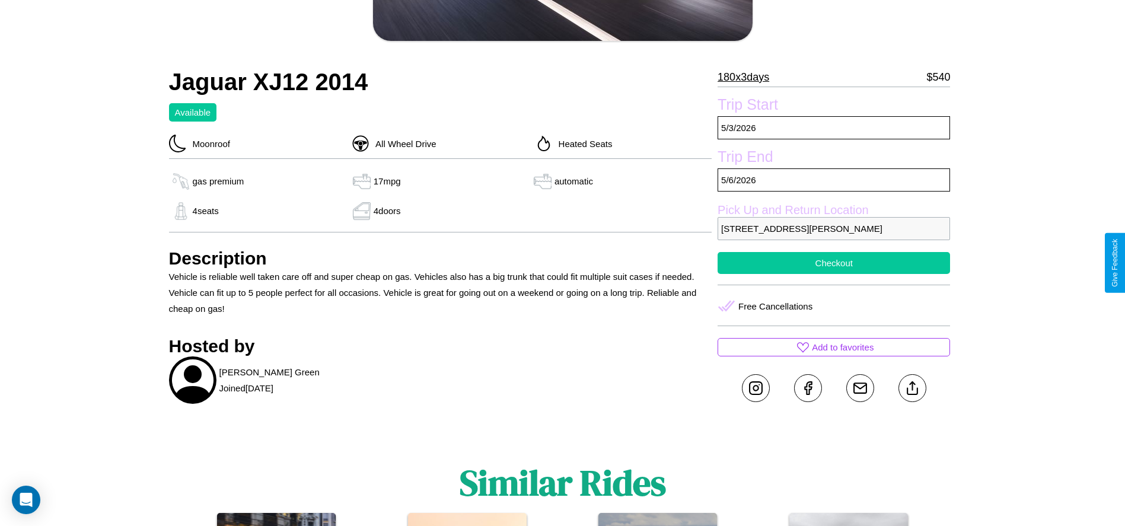
click at [834, 263] on button "Checkout" at bounding box center [833, 263] width 232 height 22
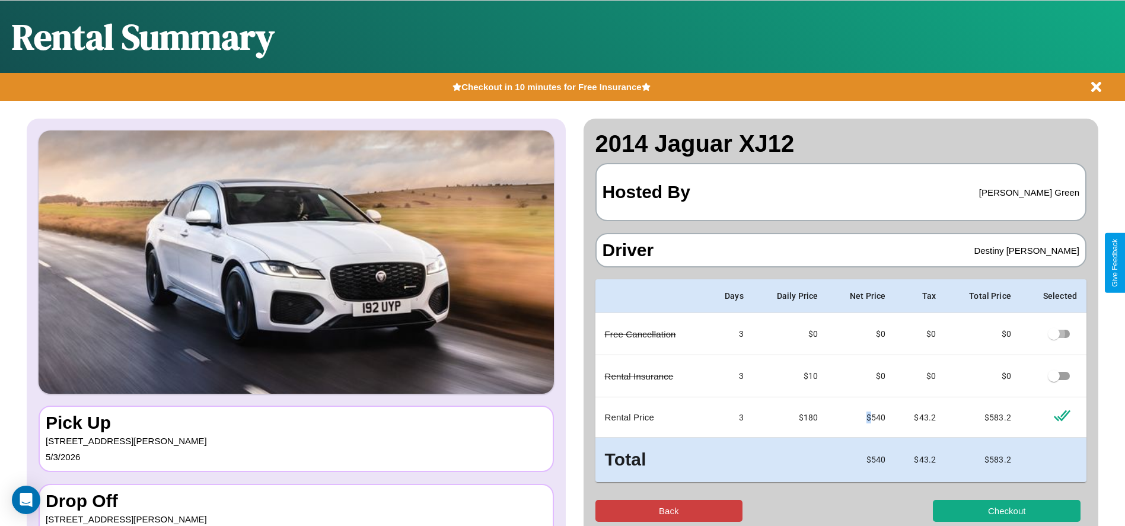
click at [668, 511] on button "Back" at bounding box center [669, 511] width 148 height 22
